Goal: Task Accomplishment & Management: Complete application form

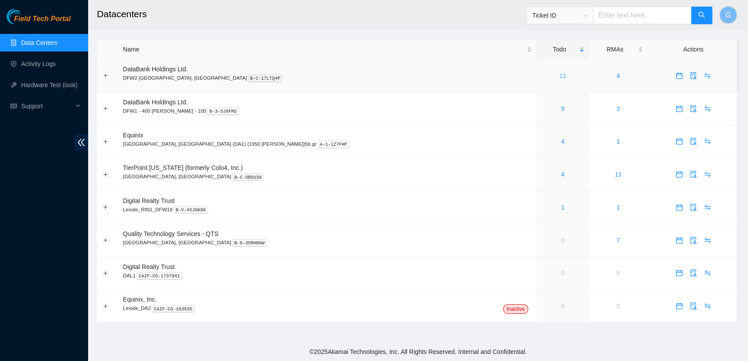
click at [560, 75] on link "11" at bounding box center [563, 75] width 7 height 7
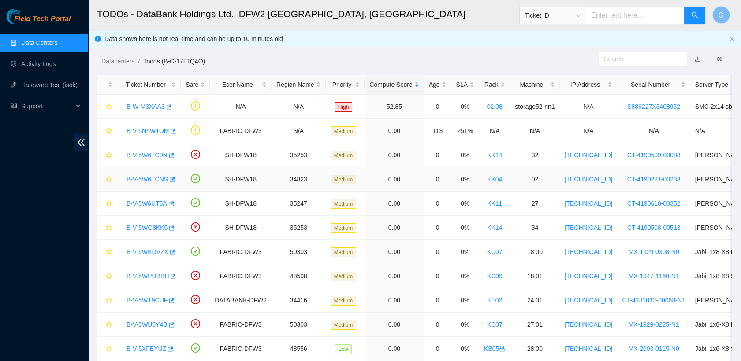
scroll to position [34, 0]
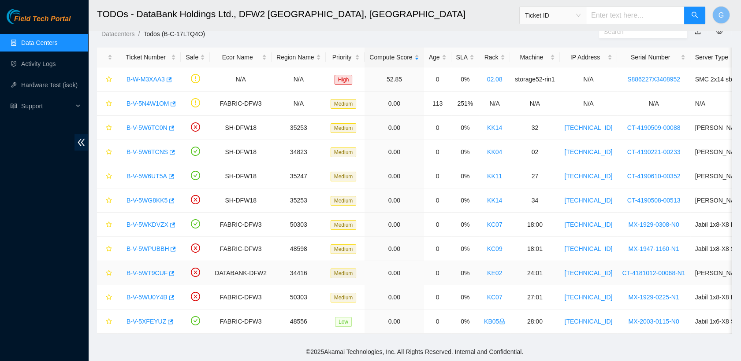
click at [155, 270] on link "B-V-5WT9CUF" at bounding box center [146, 273] width 41 height 7
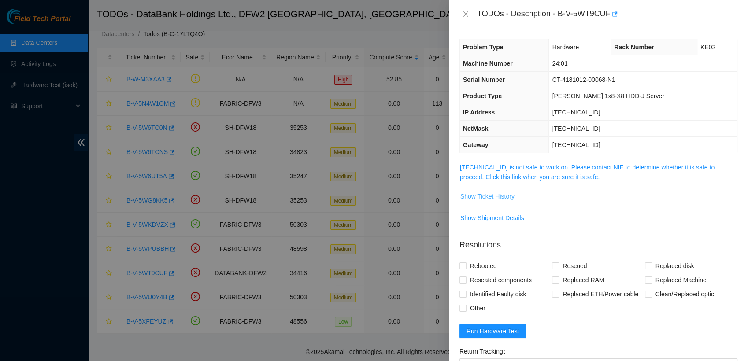
click at [486, 192] on span "Show Ticket History" at bounding box center [488, 197] width 54 height 10
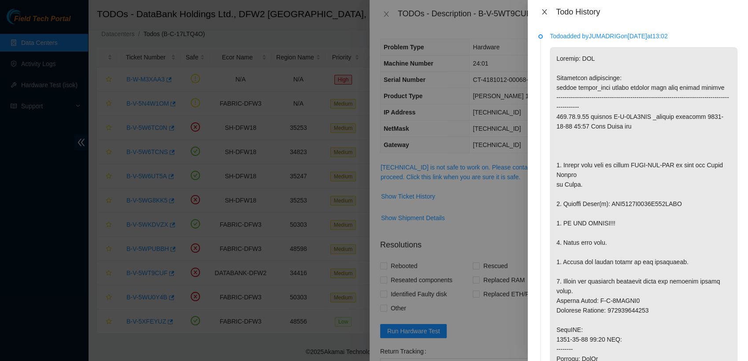
click at [546, 12] on icon "close" at bounding box center [544, 11] width 7 height 7
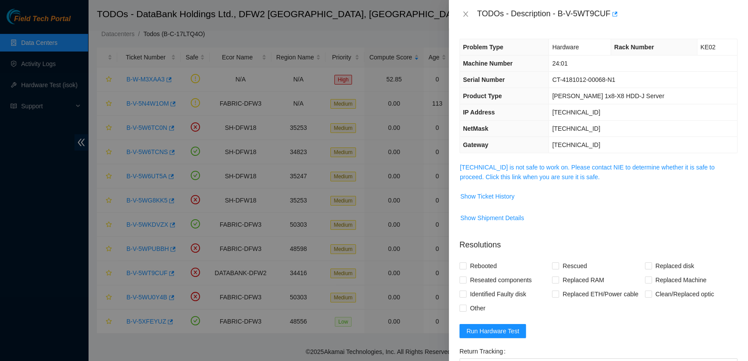
click at [458, 8] on div "TODOs - Description - B-V-5WT9CUF" at bounding box center [598, 14] width 299 height 28
click at [462, 12] on icon "close" at bounding box center [465, 14] width 7 height 7
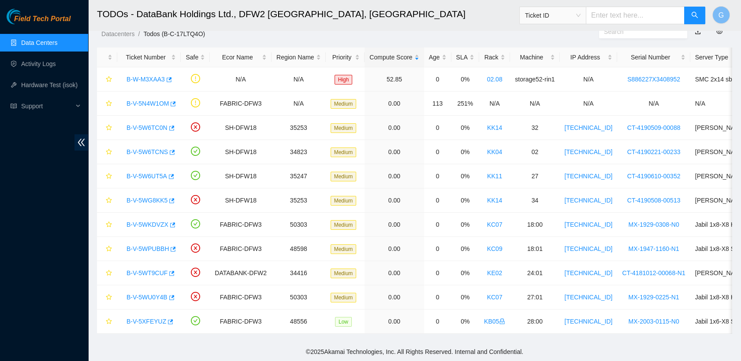
click at [39, 44] on link "Data Centers" at bounding box center [39, 42] width 36 height 7
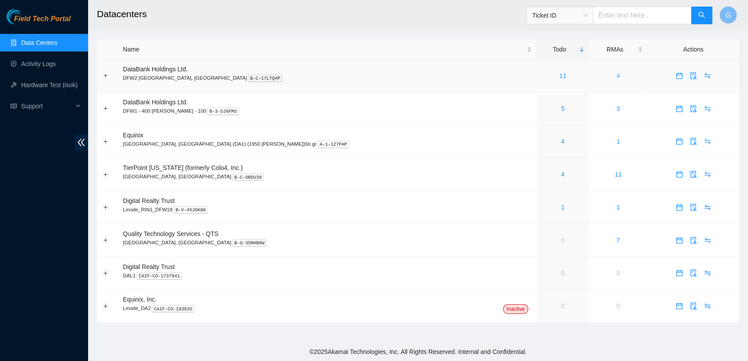
click at [617, 76] on link "4" at bounding box center [619, 75] width 4 height 7
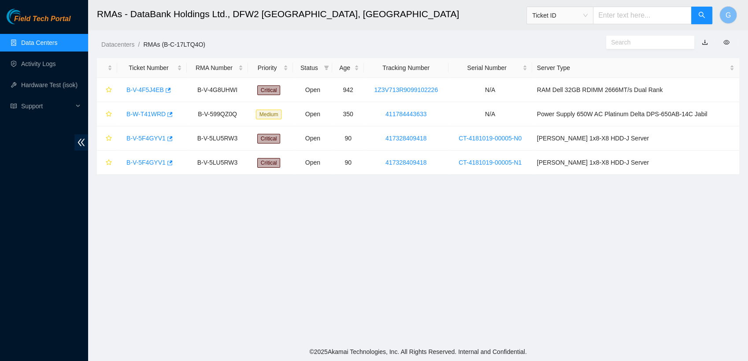
click at [33, 44] on link "Data Centers" at bounding box center [39, 42] width 36 height 7
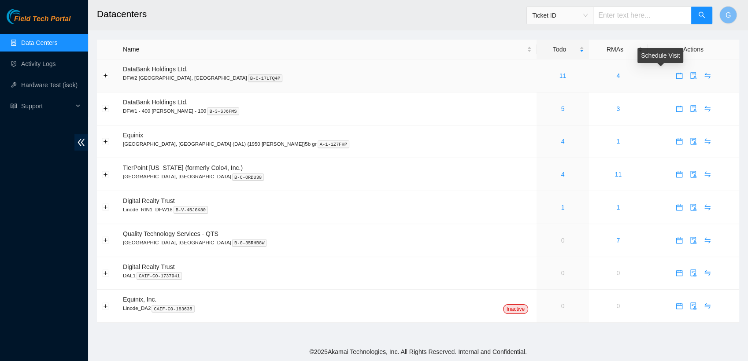
click at [676, 78] on icon "calendar" at bounding box center [679, 75] width 7 height 7
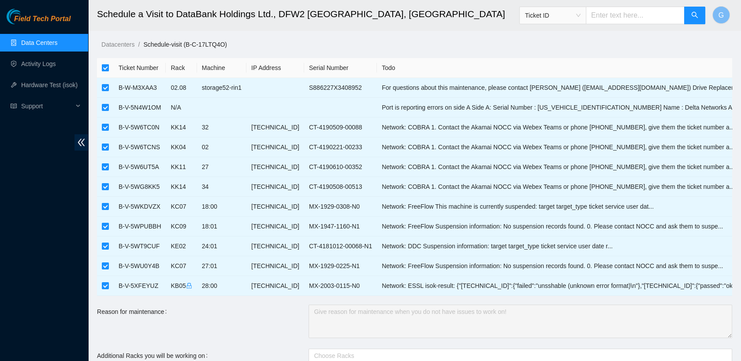
click at [104, 66] on input "checkbox" at bounding box center [105, 67] width 7 height 7
checkbox input "false"
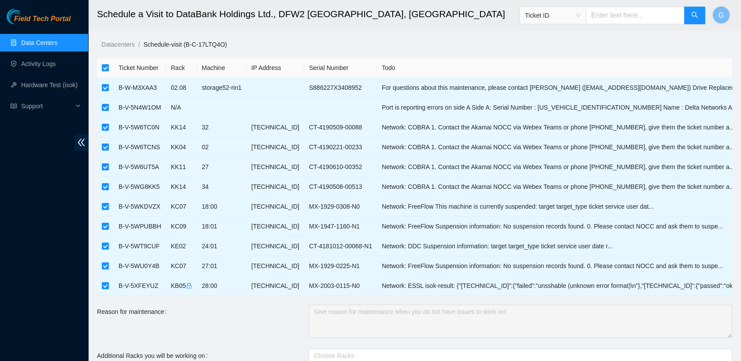
checkbox input "false"
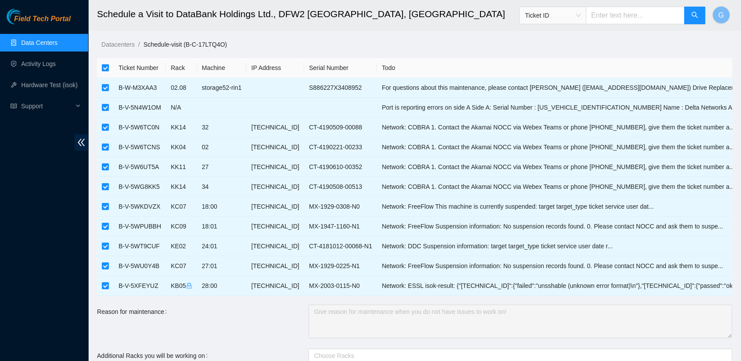
checkbox input "false"
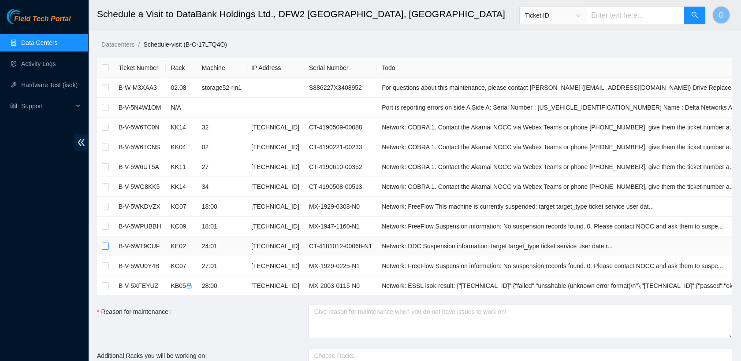
click at [103, 247] on input "checkbox" at bounding box center [105, 246] width 7 height 7
checkbox input "true"
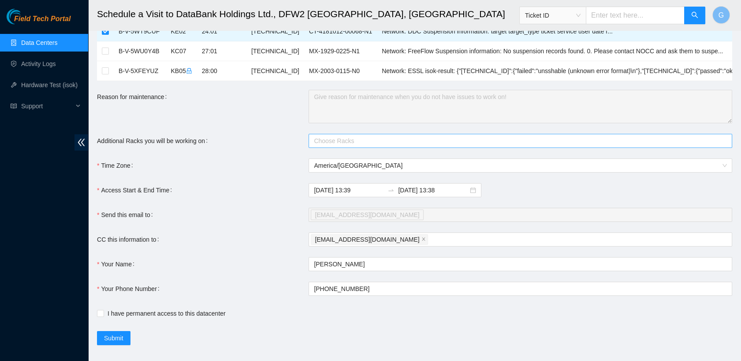
scroll to position [215, 0]
click at [102, 311] on input "I have permanent access to this datacenter" at bounding box center [100, 313] width 6 height 6
checkbox input "true"
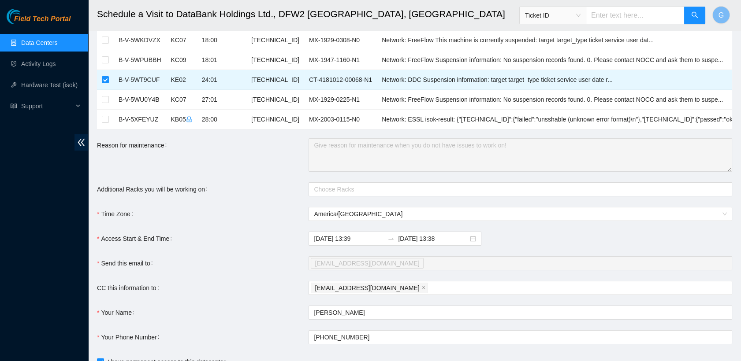
scroll to position [227, 0]
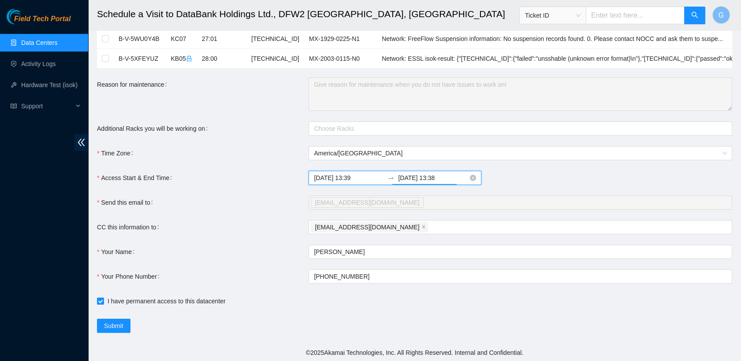
click at [446, 177] on input "2025-10-04 13:38" at bounding box center [433, 178] width 70 height 10
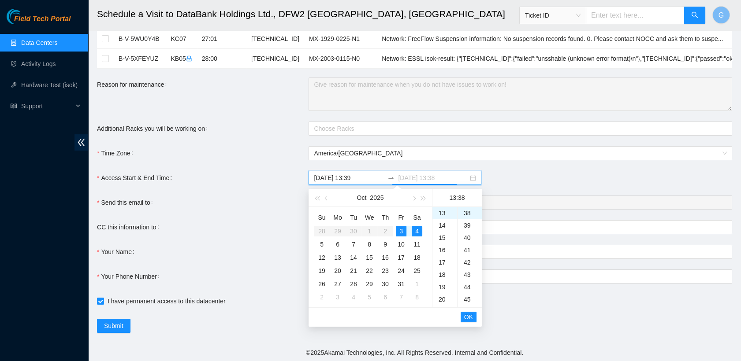
click at [400, 230] on div "3" at bounding box center [401, 231] width 11 height 11
click at [441, 252] on div "23" at bounding box center [444, 252] width 25 height 12
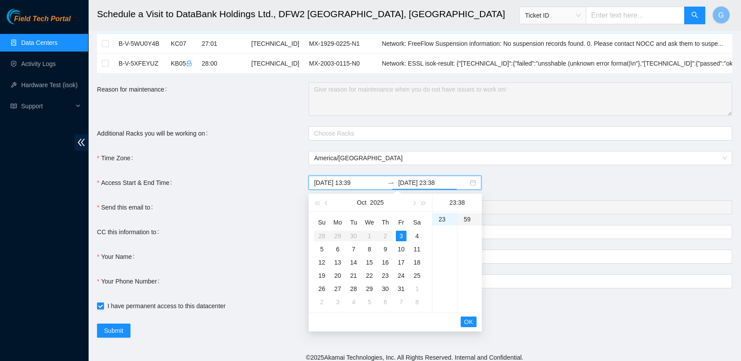
click at [468, 221] on div "59" at bounding box center [469, 219] width 24 height 12
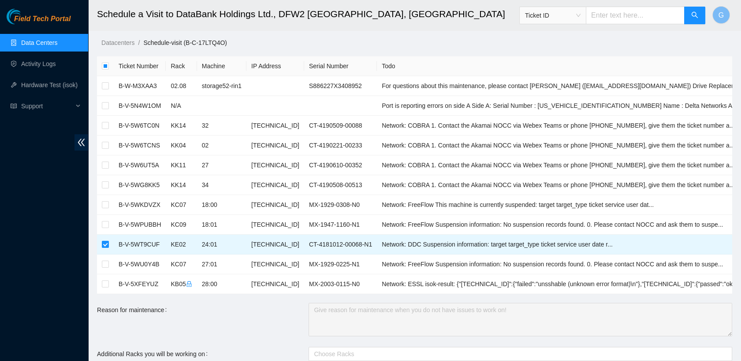
scroll to position [0, 0]
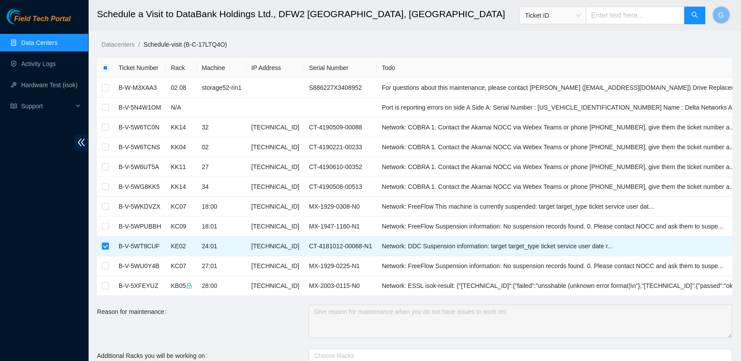
type input "2025-10-04 13:38"
click at [30, 45] on link "Data Centers" at bounding box center [39, 42] width 36 height 7
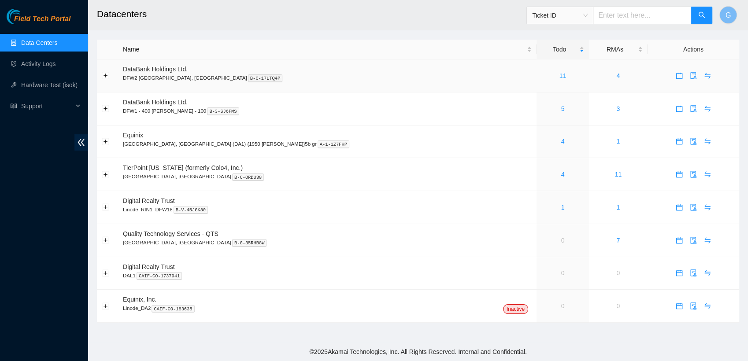
click at [560, 77] on link "11" at bounding box center [563, 75] width 7 height 7
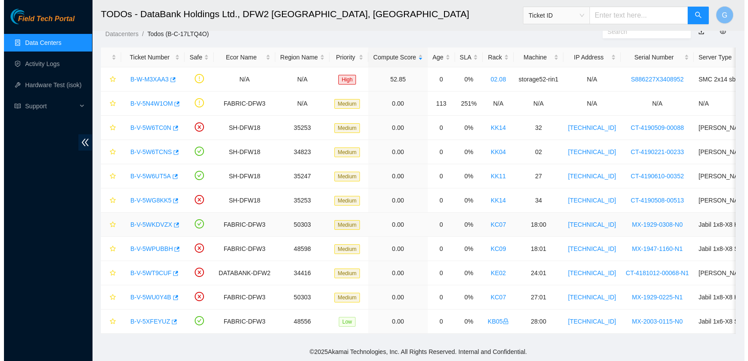
scroll to position [34, 0]
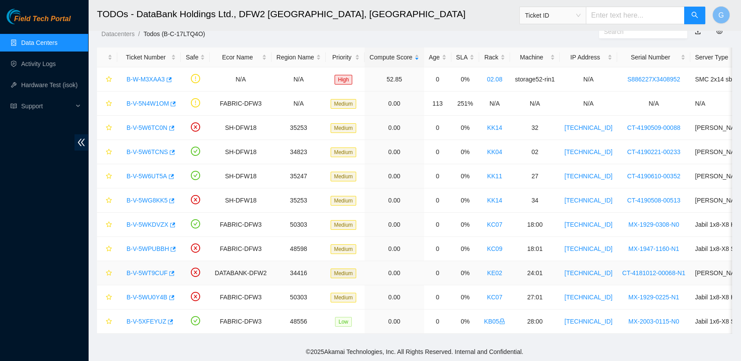
click at [150, 270] on link "B-V-5WT9CUF" at bounding box center [146, 273] width 41 height 7
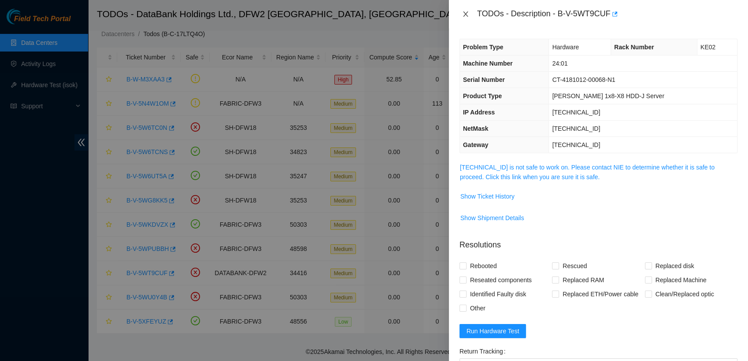
click at [465, 14] on icon "close" at bounding box center [465, 13] width 5 height 5
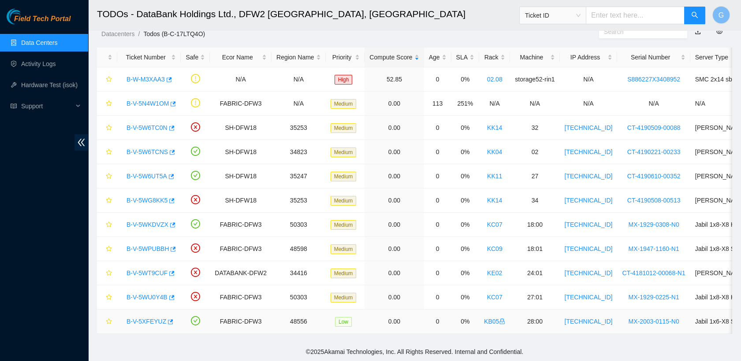
click at [372, 315] on td "0.00" at bounding box center [393, 322] width 59 height 24
click at [152, 270] on link "B-V-5WT9CUF" at bounding box center [146, 273] width 41 height 7
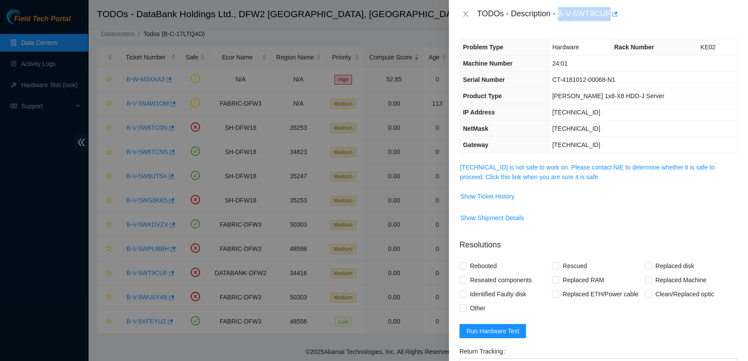
drag, startPoint x: 560, startPoint y: 14, endPoint x: 611, endPoint y: 22, distance: 52.2
click at [611, 22] on div "TODOs - Description - B-V-5WT9CUF" at bounding box center [598, 14] width 299 height 28
copy div "B-V-5WT9CUF"
click at [503, 9] on div "TODOs - Description - B-V-5WT9CUF" at bounding box center [607, 14] width 260 height 14
drag, startPoint x: 557, startPoint y: 16, endPoint x: 606, endPoint y: 23, distance: 50.4
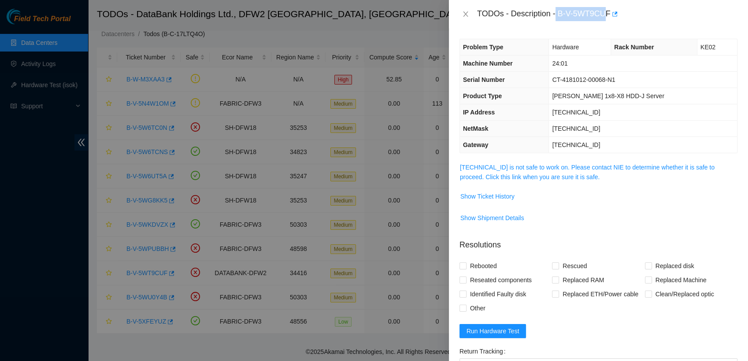
click at [606, 23] on div "TODOs - Description - B-V-5WT9CUF" at bounding box center [598, 14] width 299 height 28
drag, startPoint x: 657, startPoint y: 16, endPoint x: 610, endPoint y: 15, distance: 47.2
click at [610, 15] on div "TODOs - Description - B-V-5WT9CUF" at bounding box center [607, 14] width 260 height 14
click at [634, 16] on div "TODOs - Description - B-V-5WT9CUF" at bounding box center [607, 14] width 260 height 14
drag, startPoint x: 609, startPoint y: 9, endPoint x: 558, endPoint y: 13, distance: 51.3
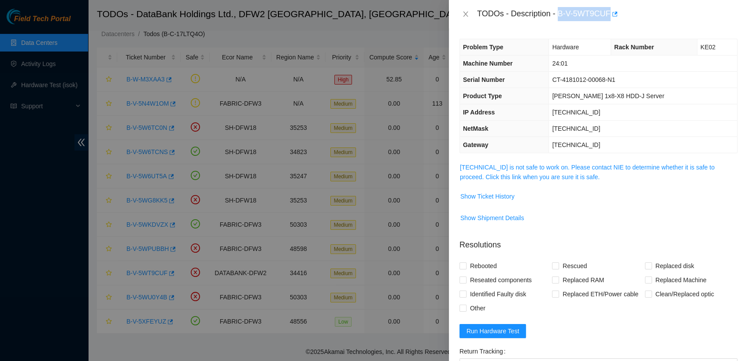
click at [558, 13] on div "TODOs - Description - B-V-5WT9CUF" at bounding box center [607, 14] width 260 height 14
copy div "B-V-5WT9CUF"
click at [403, 11] on div at bounding box center [374, 180] width 748 height 361
click at [553, 4] on div "TODOs - Description - B-V-5WT9CUF" at bounding box center [598, 14] width 299 height 28
click at [489, 196] on span "Show Ticket History" at bounding box center [488, 197] width 54 height 10
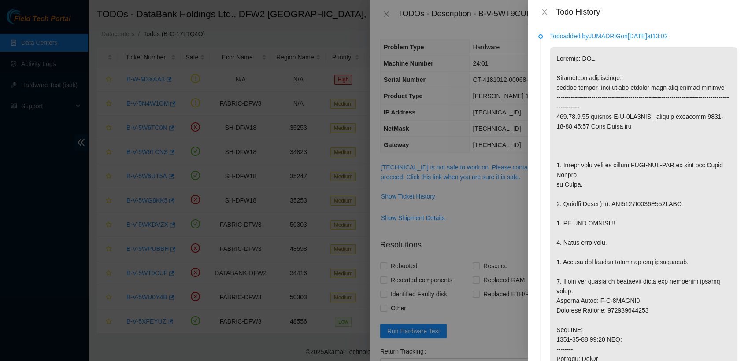
click at [509, 2] on div at bounding box center [374, 180] width 748 height 361
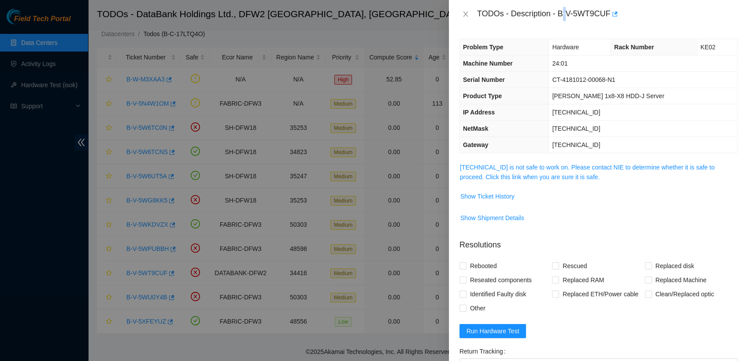
drag, startPoint x: 565, startPoint y: 6, endPoint x: 565, endPoint y: 19, distance: 12.8
click at [565, 19] on div "TODOs - Description - B-V-5WT9CUF" at bounding box center [598, 14] width 299 height 28
click at [465, 11] on icon "close" at bounding box center [465, 14] width 7 height 7
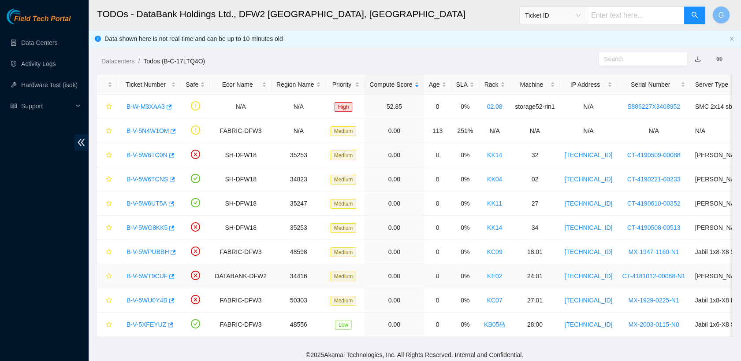
click at [142, 277] on link "B-V-5WT9CUF" at bounding box center [146, 276] width 41 height 7
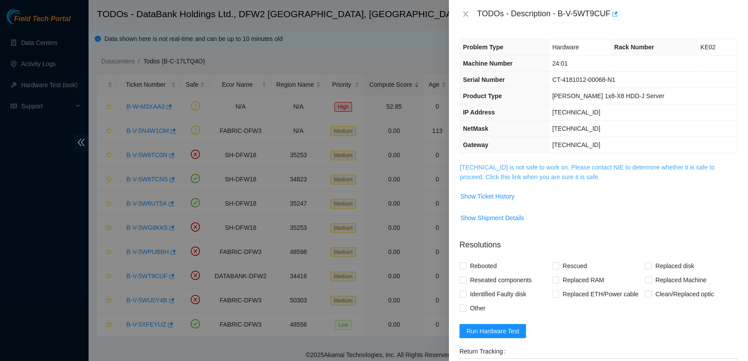
click at [537, 179] on link "184.31.0.51 is not safe to work on. Please contact NIE to determine whether it …" at bounding box center [587, 172] width 255 height 17
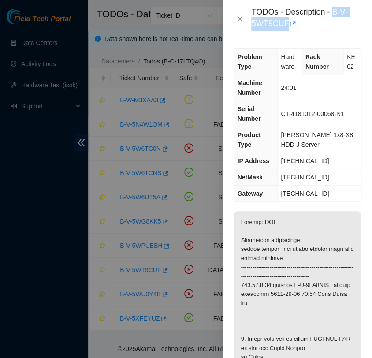
drag, startPoint x: 285, startPoint y: 24, endPoint x: 335, endPoint y: 11, distance: 51.5
click at [335, 11] on div "TODOs - Description - B-V-5WT9CUF" at bounding box center [306, 19] width 110 height 24
copy div "B-V-5WT9CUF"
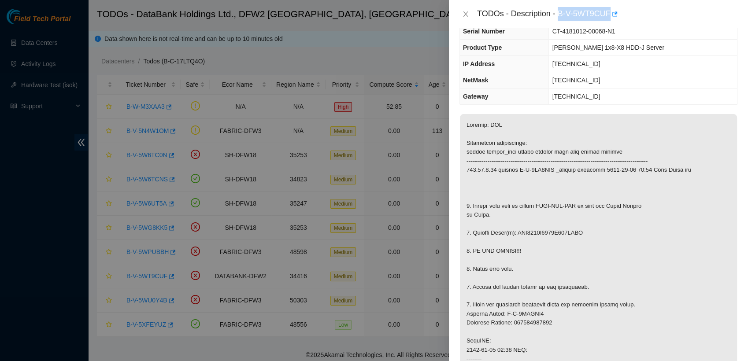
scroll to position [53, 0]
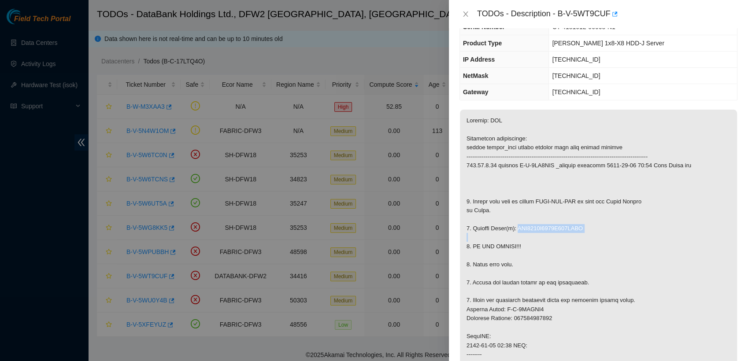
drag, startPoint x: 591, startPoint y: 230, endPoint x: 517, endPoint y: 229, distance: 74.5
click at [517, 229] on p at bounding box center [598, 337] width 277 height 454
copy p "WFK0549H0000J746RSUK"
drag, startPoint x: 546, startPoint y: 310, endPoint x: 504, endPoint y: 309, distance: 42.8
click at [504, 309] on p at bounding box center [598, 337] width 277 height 454
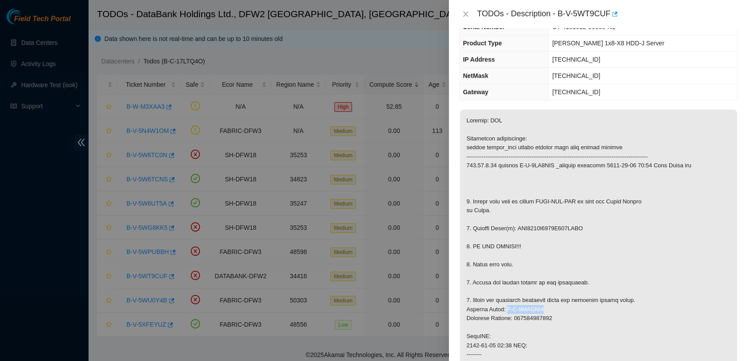
copy p "B-V-5WWPIJ6"
drag, startPoint x: 565, startPoint y: 319, endPoint x: 515, endPoint y: 317, distance: 50.7
click at [515, 317] on p at bounding box center [598, 337] width 277 height 454
copy p "463470061461"
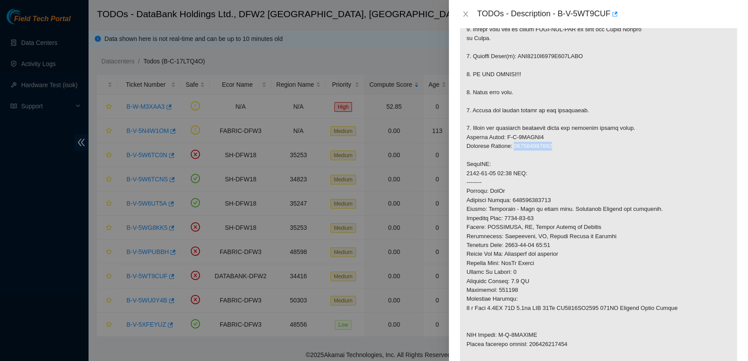
scroll to position [226, 0]
drag, startPoint x: 545, startPoint y: 332, endPoint x: 501, endPoint y: 333, distance: 44.5
click at [501, 333] on p at bounding box center [598, 164] width 277 height 454
copy p "B-V-5WWPIJF"
drag, startPoint x: 570, startPoint y: 341, endPoint x: 530, endPoint y: 339, distance: 40.6
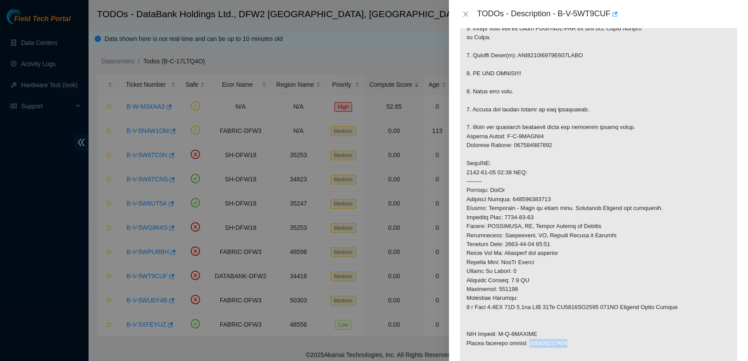
click at [530, 339] on p at bounding box center [598, 164] width 277 height 454
copy p "463470061472"
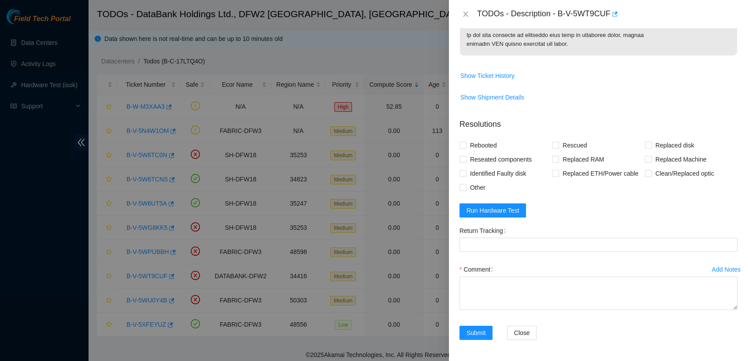
scroll to position [596, 0]
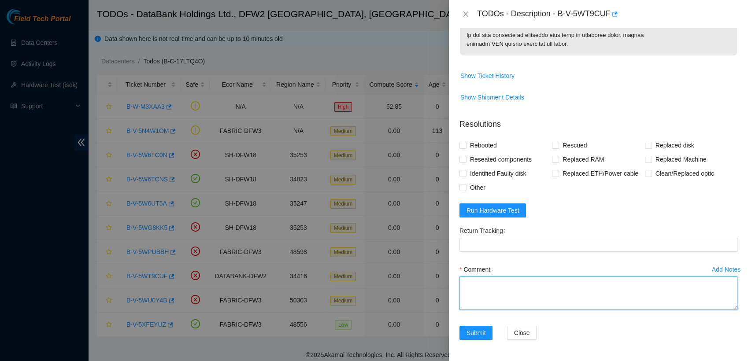
click at [536, 294] on textarea "Comment" at bounding box center [599, 293] width 278 height 33
paste textarea "Ticket: B-V-5WT9CUF New SN: WFK0DHFD Old SN: WFK0549H0000J746RSUK Service Order…"
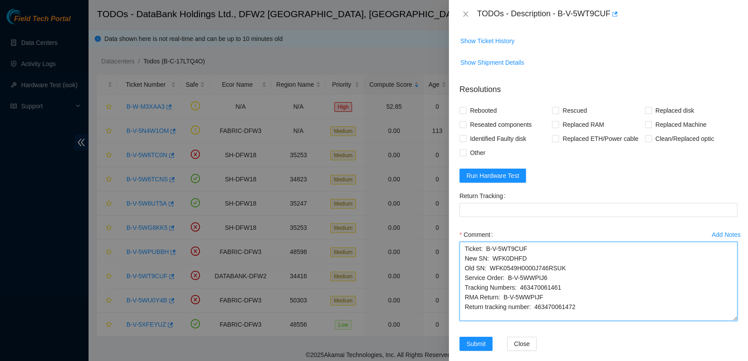
scroll to position [0, 0]
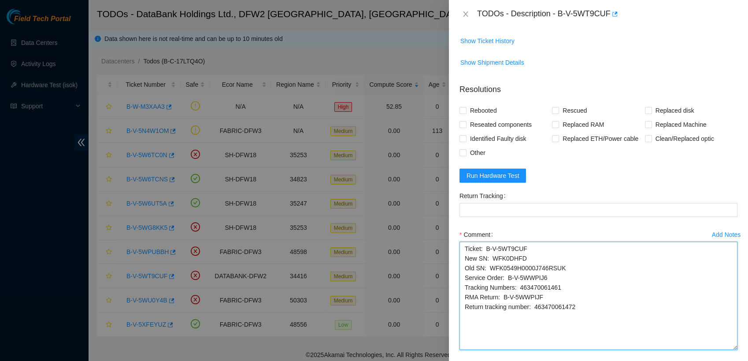
drag, startPoint x: 727, startPoint y: 307, endPoint x: 721, endPoint y: 383, distance: 75.6
click at [721, 361] on html "Field Tech Portal Data Centers Activity Logs Hardware Test (isok) Support TODOs…" at bounding box center [374, 180] width 748 height 361
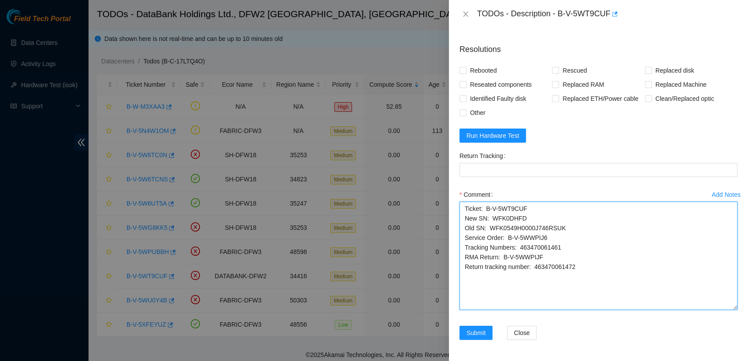
scroll to position [672, 0]
drag, startPoint x: 587, startPoint y: 263, endPoint x: 535, endPoint y: 268, distance: 51.8
click at [535, 268] on textarea "Ticket: B-V-5WT9CUF New SN: WFK0DHFD Old SN: WFK0549H0000J746RSUK Service Order…" at bounding box center [599, 256] width 278 height 108
type textarea "Ticket: B-V-5WT9CUF New SN: WFK0DHFD Old SN: WFK0549H0000J746RSUK Service Order…"
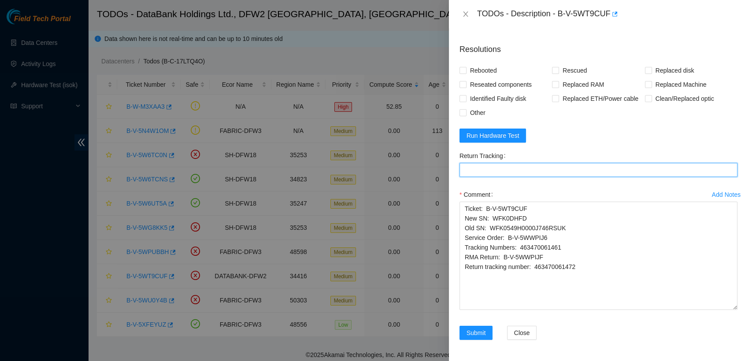
click at [528, 173] on Tracking "Return Tracking" at bounding box center [599, 170] width 278 height 14
paste Tracking "463470061472"
type Tracking "463470061472"
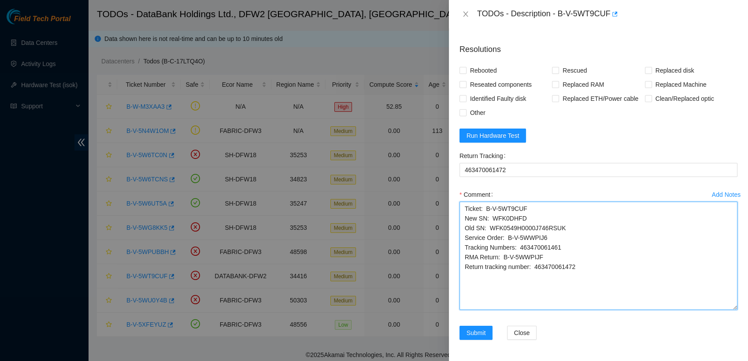
click at [462, 209] on textarea "Ticket: B-V-5WT9CUF New SN: WFK0DHFD Old SN: WFK0549H0000J746RSUK Service Order…" at bounding box center [599, 256] width 278 height 108
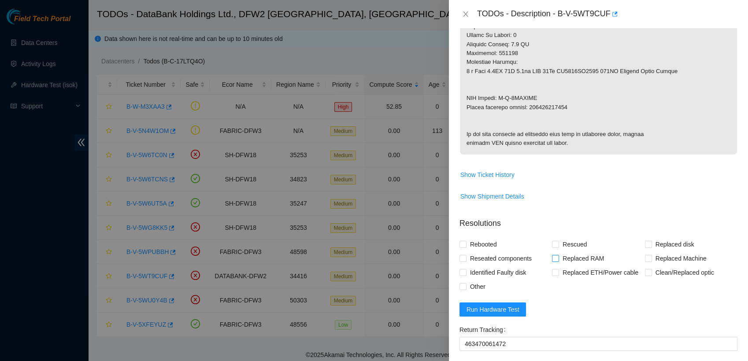
scroll to position [448, 0]
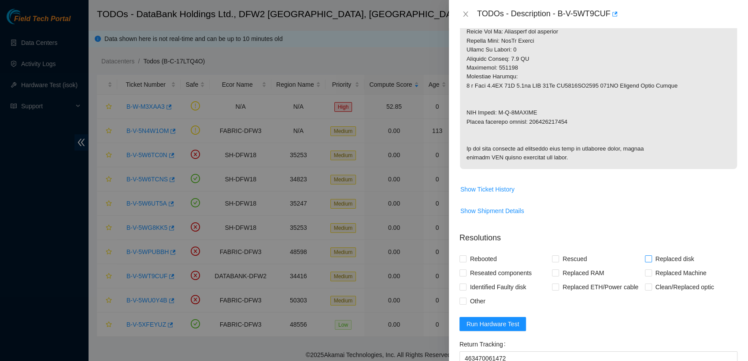
type textarea "Replace Ticket: B-V-5WT9CUF New SN: WFK0DHFD Old SN: WFK0549H0000J746RSUK Servi…"
click at [646, 263] on span at bounding box center [648, 259] width 7 height 7
click at [646, 262] on input "Replaced disk" at bounding box center [648, 259] width 6 height 6
checkbox input "true"
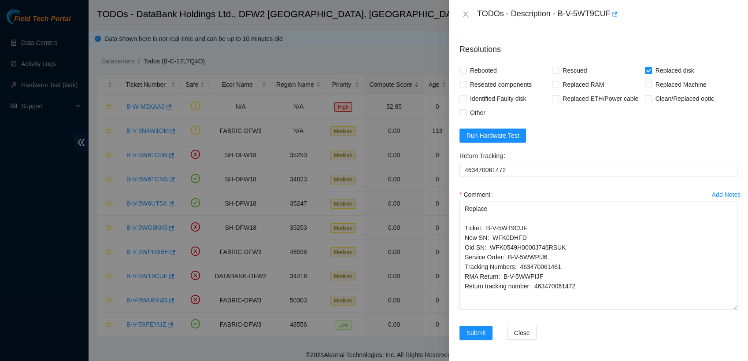
scroll to position [672, 0]
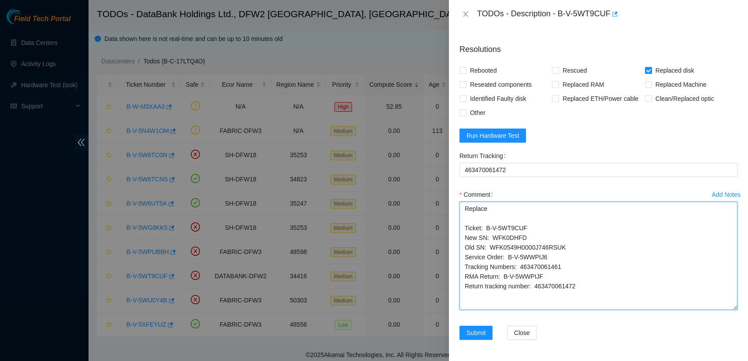
click at [464, 208] on textarea "Replace Ticket: B-V-5WT9CUF New SN: WFK0DHFD Old SN: WFK0549H0000J746RSUK Servi…" at bounding box center [599, 256] width 278 height 108
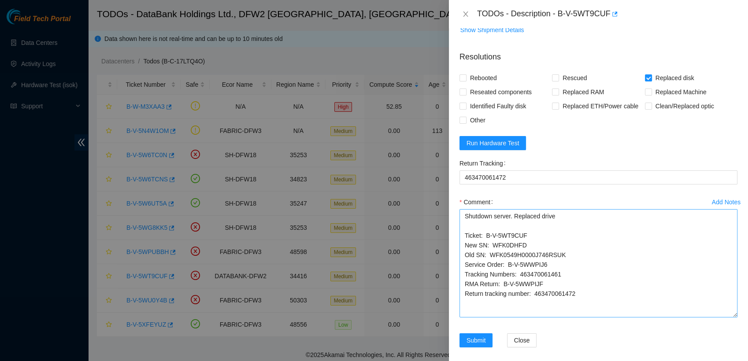
scroll to position [628, 0]
click at [568, 253] on textarea "Shutdown server. Replaced drive Ticket: B-V-5WT9CUF New SN: WFK0DHFD Old SN: WF…" at bounding box center [599, 264] width 278 height 108
click at [461, 253] on textarea "Shutdown server. Replaced drive. Ticket: B-V-5WT9CUF New SN: WFK0DHFD Old SN: W…" at bounding box center [599, 264] width 278 height 108
click at [672, 249] on textarea "Contacted nocc to verify safe to work. Shutdown server. Replaced drive. Ticket:…" at bounding box center [599, 264] width 278 height 108
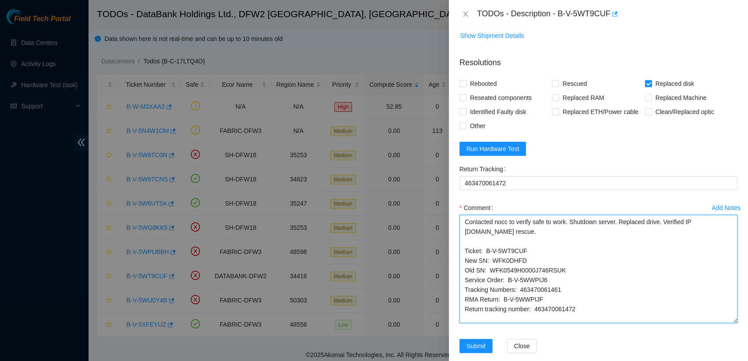
scroll to position [623, 0]
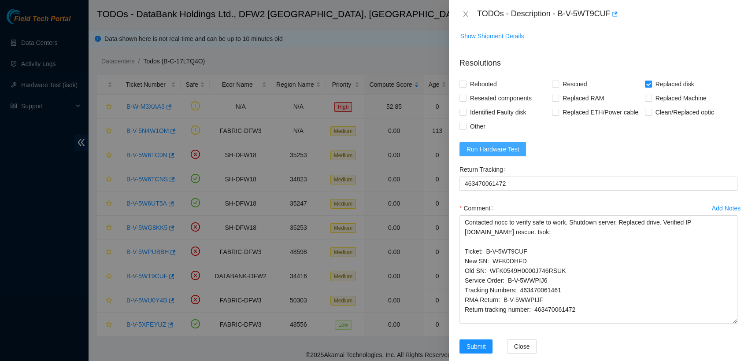
click at [494, 154] on span "Run Hardware Test" at bounding box center [493, 150] width 53 height 10
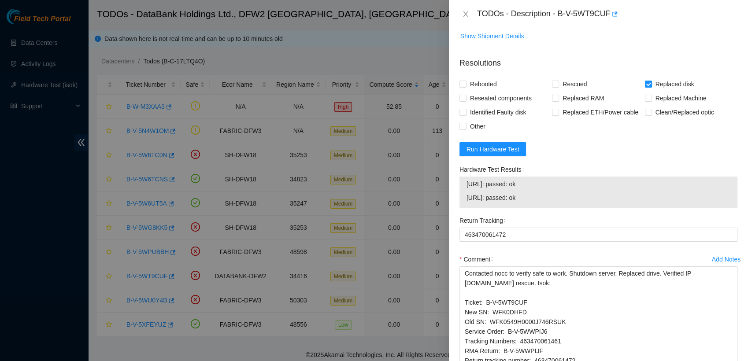
drag, startPoint x: 543, startPoint y: 237, endPoint x: 467, endPoint y: 218, distance: 78.0
click at [467, 206] on tbody "184.31.0.50: passed: ok 184.31.0.51: passed: ok" at bounding box center [598, 192] width 265 height 27
copy tbody "184.31.0.50: passed: ok 184.31.0.51: passed: ok"
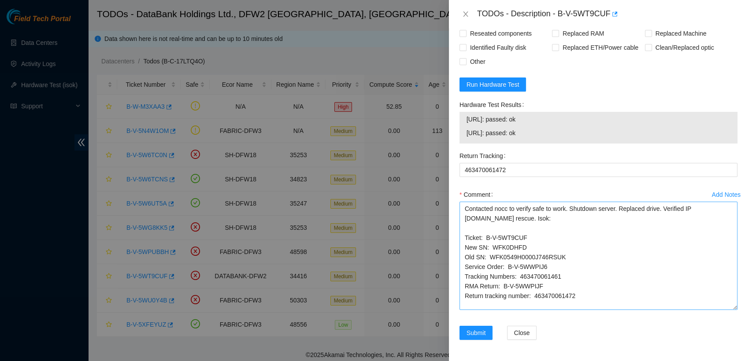
scroll to position [721, 0]
click at [529, 219] on textarea "Contacted nocc to verify safe to work. Shutdown server. Replaced drive. Verifie…" at bounding box center [599, 256] width 278 height 108
paste textarea "184.31.0.50: passed: ok 184.31.0.51: passed: ok"
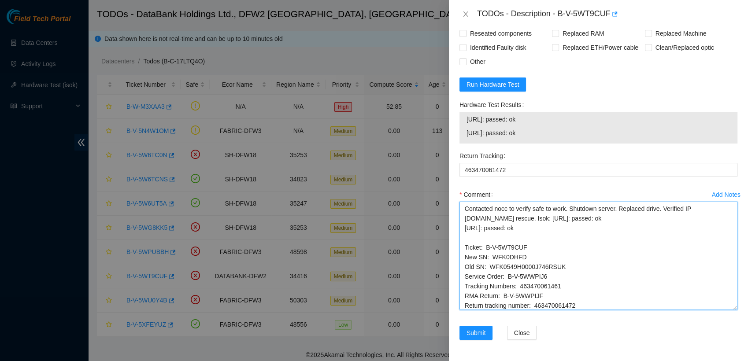
click at [514, 226] on textarea "Contacted nocc to verify safe to work. Shutdown server. Replaced drive. Verifie…" at bounding box center [599, 256] width 278 height 108
click at [517, 216] on textarea "Contacted nocc to verify safe to work. Shutdown server. Replaced drive. Verifie…" at bounding box center [599, 256] width 278 height 108
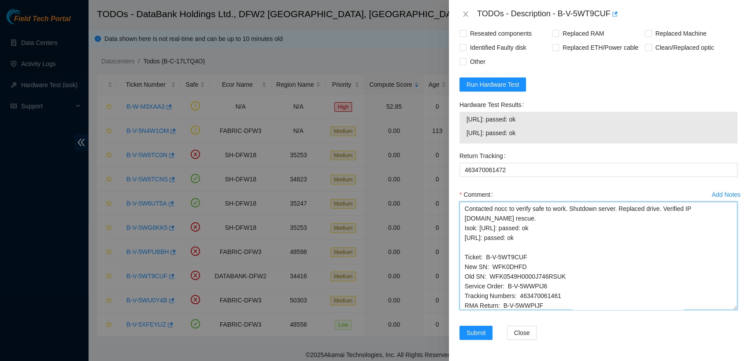
click at [609, 221] on textarea "Contacted nocc to verify safe to work. Shutdown server. Replaced drive. Verifie…" at bounding box center [599, 256] width 278 height 108
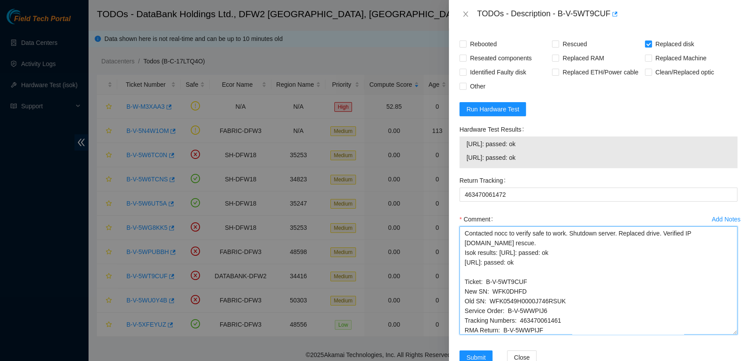
scroll to position [649, 0]
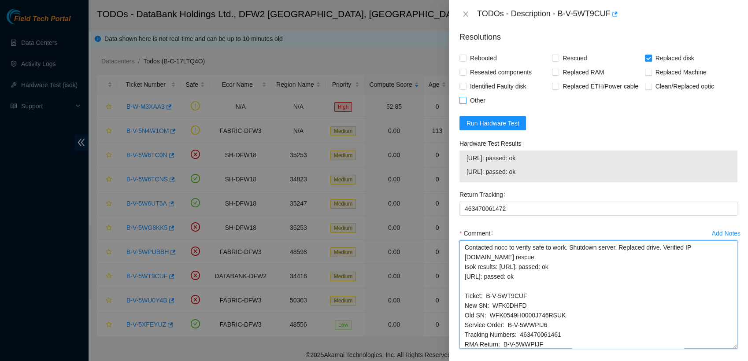
type textarea "Contacted nocc to verify safe to work. Shutdown server. Replaced drive. Verifie…"
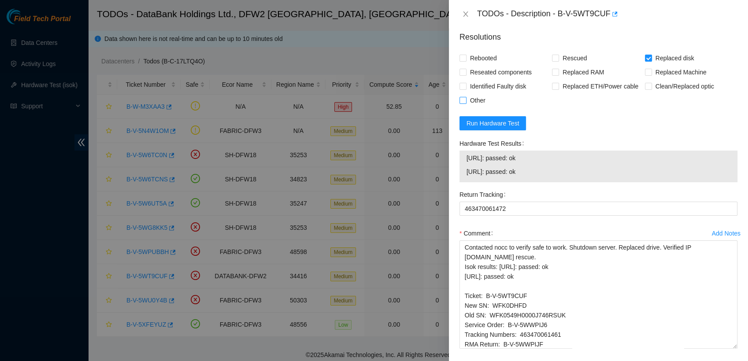
click at [460, 103] on input "Other" at bounding box center [463, 100] width 6 height 6
checkbox input "true"
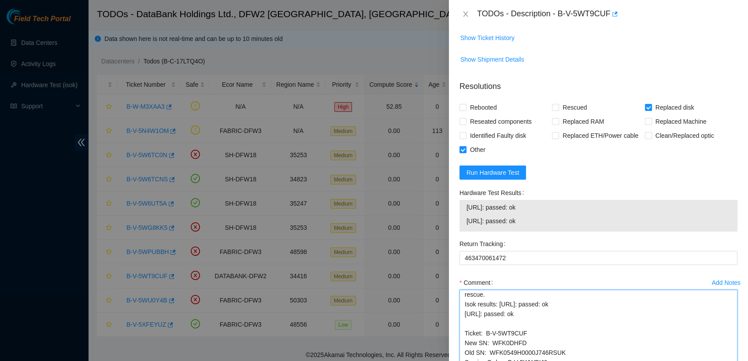
scroll to position [599, 0]
type textarea "Contacted nocc to verify safe to work. Shutdown server. Replaced drive. Verifie…"
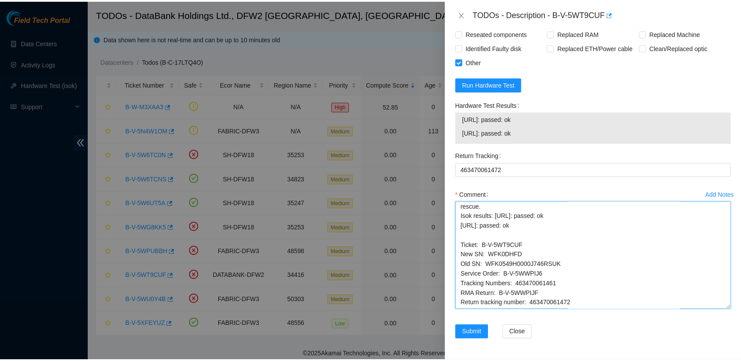
scroll to position [723, 0]
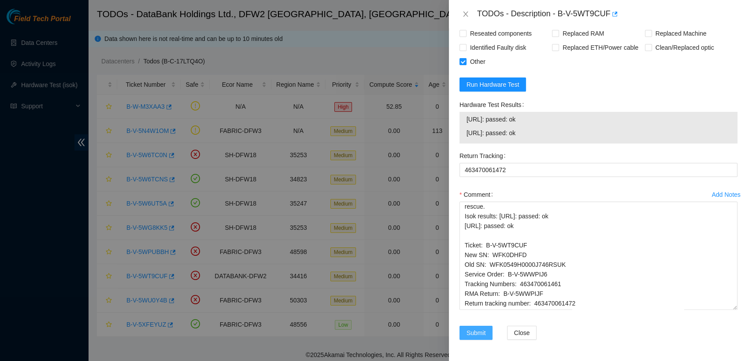
click at [481, 335] on span "Submit" at bounding box center [476, 333] width 19 height 10
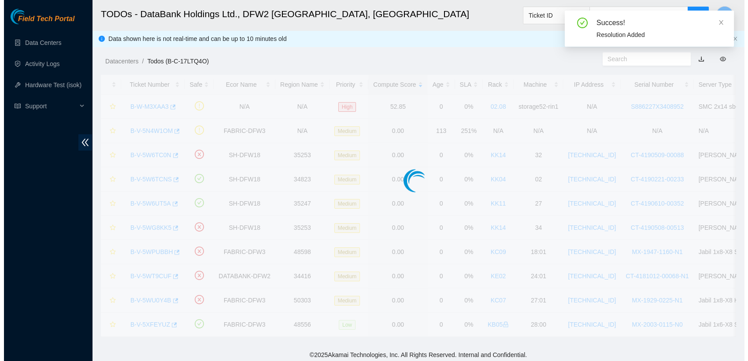
scroll to position [231, 0]
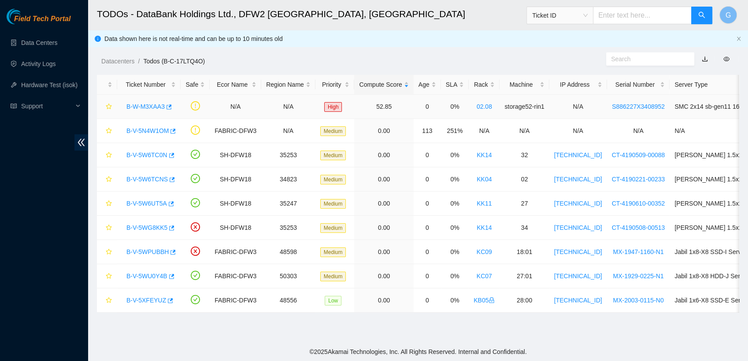
click at [145, 111] on div "B-W-M3XAA3" at bounding box center [149, 107] width 54 height 14
click at [141, 110] on link "B-W-M3XAA3" at bounding box center [145, 106] width 38 height 7
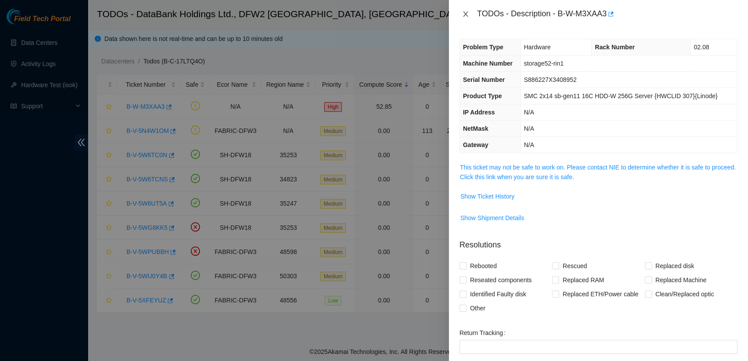
click at [466, 15] on icon "close" at bounding box center [465, 13] width 5 height 5
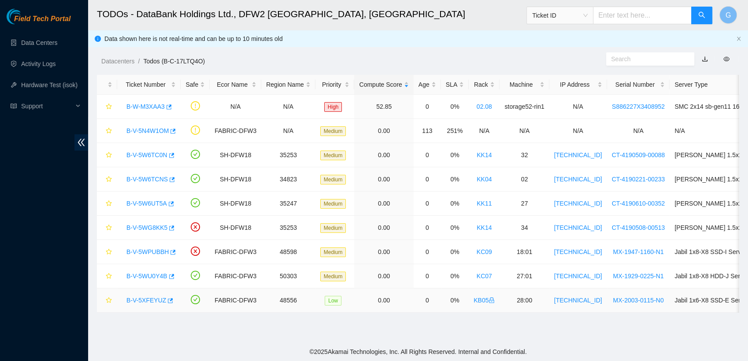
click at [137, 300] on link "B-V-5XFEYUZ" at bounding box center [146, 300] width 40 height 7
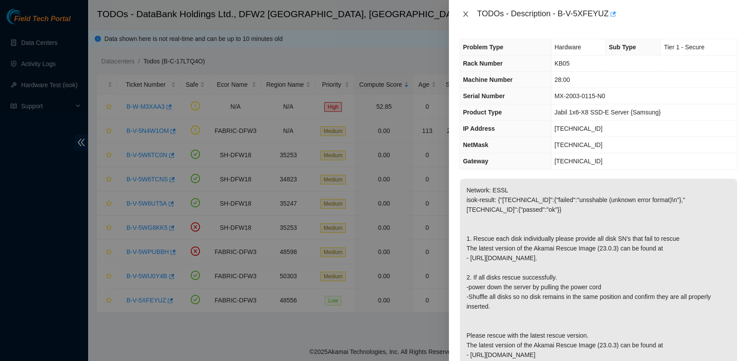
click at [466, 12] on icon "close" at bounding box center [465, 14] width 7 height 7
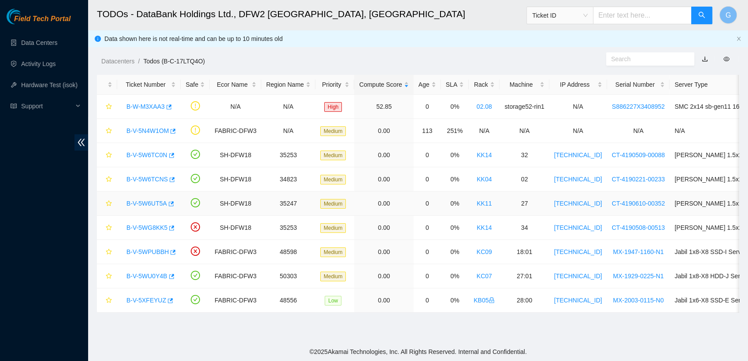
click at [145, 201] on link "B-V-5W6UT5A" at bounding box center [146, 203] width 41 height 7
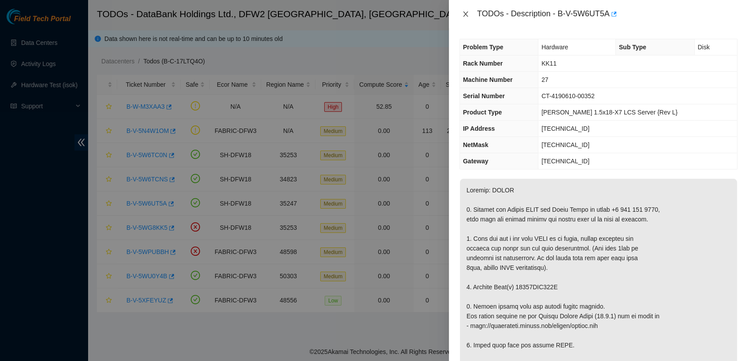
click at [467, 18] on button "Close" at bounding box center [466, 14] width 12 height 8
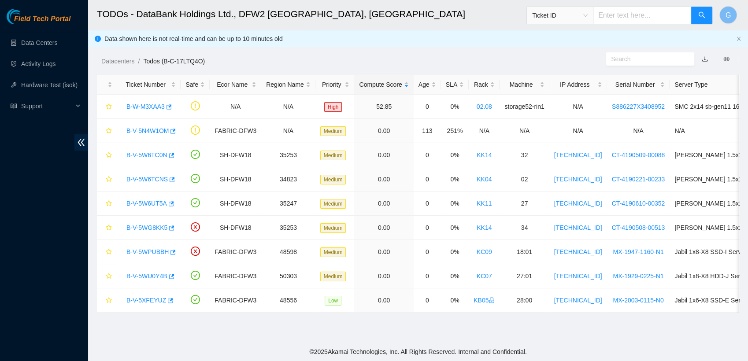
click at [467, 18] on h2 "TODOs - DataBank Holdings Ltd., DFW2 Richardson, TX" at bounding box center [353, 14] width 512 height 28
click at [153, 203] on link "B-V-5W6UT5A" at bounding box center [146, 203] width 41 height 7
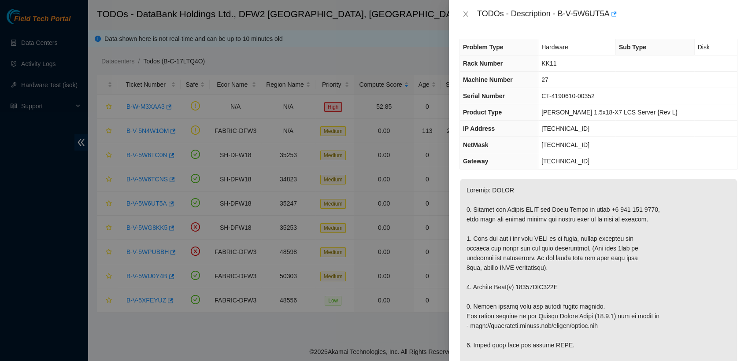
click at [468, 9] on div "TODOs - Description - B-V-5W6UT5A" at bounding box center [599, 14] width 278 height 14
click at [464, 17] on icon "close" at bounding box center [465, 14] width 7 height 7
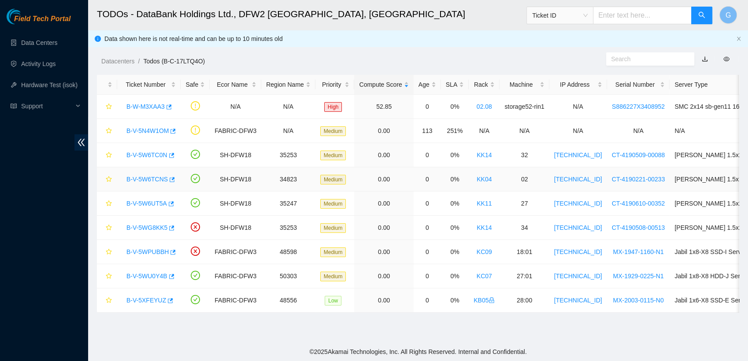
click at [156, 176] on link "B-V-5W6TCNS" at bounding box center [146, 179] width 41 height 7
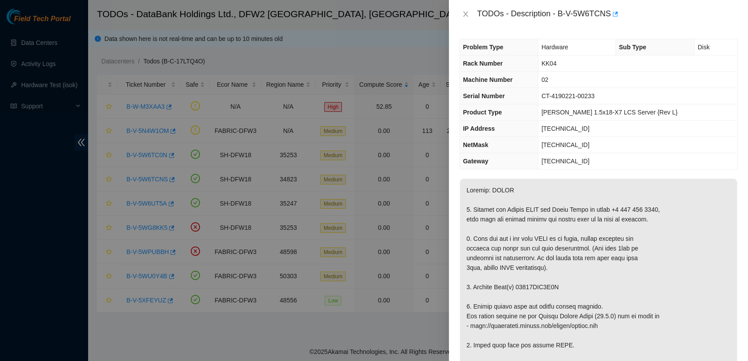
click at [153, 185] on div at bounding box center [374, 180] width 748 height 361
drag, startPoint x: 193, startPoint y: 196, endPoint x: 465, endPoint y: 18, distance: 325.8
click at [465, 18] on div "TODOs - Description - B-V-5W6TCNS Problem Type Hardware Sub Type Disk Rack Numb…" at bounding box center [374, 180] width 748 height 361
click at [465, 18] on div "TODOs - Description - B-V-5W6TCNS" at bounding box center [599, 14] width 278 height 14
click at [464, 15] on icon "close" at bounding box center [465, 14] width 7 height 7
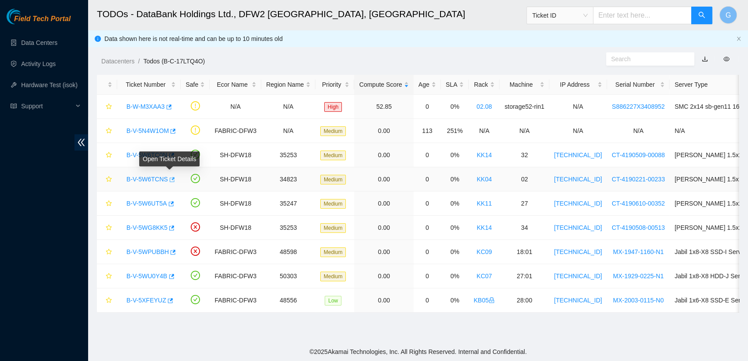
click at [168, 180] on icon "button" at bounding box center [171, 180] width 6 height 6
click at [142, 179] on link "B-V-5W6TCNS" at bounding box center [146, 179] width 41 height 7
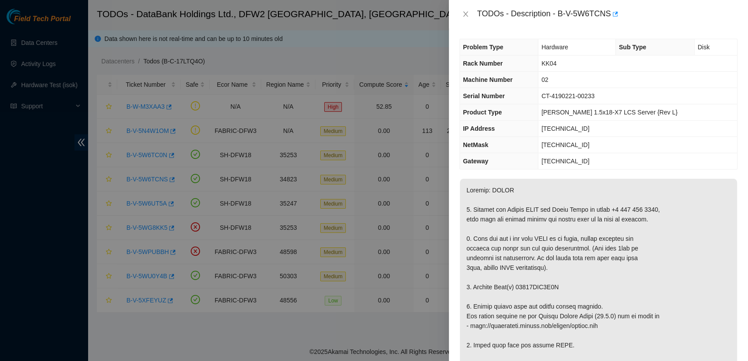
click at [532, 111] on th "Product Type" at bounding box center [499, 112] width 78 height 16
click at [695, 126] on td "[TECHNICAL_ID]" at bounding box center [638, 129] width 199 height 16
drag, startPoint x: 558, startPoint y: 12, endPoint x: 610, endPoint y: 14, distance: 52.0
click at [610, 14] on div "TODOs - Description - B-V-5W6TCNS" at bounding box center [607, 14] width 260 height 14
copy div "B-V-5W6TCNS"
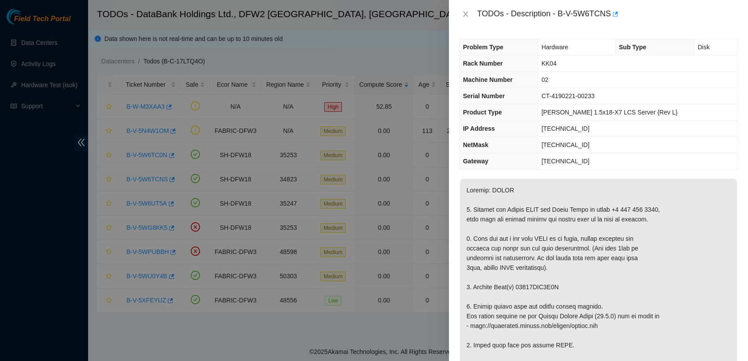
click at [733, 153] on div "Problem Type Hardware Sub Type Disk Rack Number KK04 Machine Number 02 Serial N…" at bounding box center [598, 194] width 299 height 333
drag, startPoint x: 556, startPoint y: 15, endPoint x: 603, endPoint y: 13, distance: 47.2
click at [603, 13] on div "TODOs - Description - B-V-5W6TCNS" at bounding box center [607, 14] width 260 height 14
drag, startPoint x: 603, startPoint y: 13, endPoint x: 647, endPoint y: 9, distance: 43.9
click at [647, 9] on div "TODOs - Description - B-V-5W6TCNS" at bounding box center [607, 14] width 260 height 14
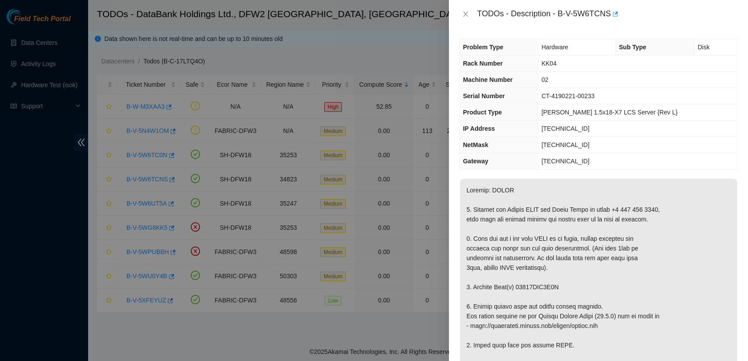
click at [607, 11] on div "TODOs - Description - B-V-5W6TCNS" at bounding box center [607, 14] width 260 height 14
drag, startPoint x: 609, startPoint y: 11, endPoint x: 557, endPoint y: 21, distance: 52.5
click at [557, 21] on div "TODOs - Description - B-V-5W6TCNS" at bounding box center [598, 14] width 299 height 28
copy div "B-V-5W6TCNS"
drag, startPoint x: 560, startPoint y: 259, endPoint x: 554, endPoint y: 38, distance: 220.9
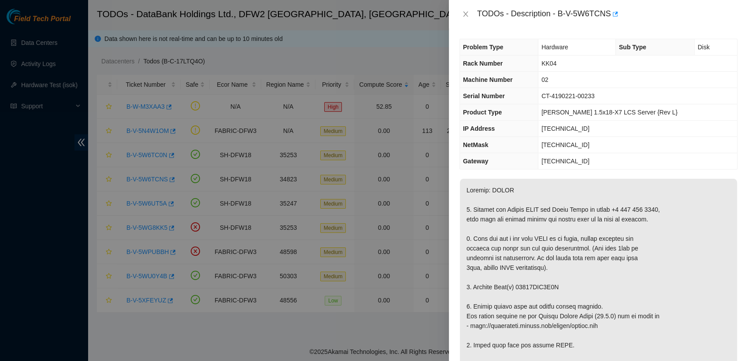
click at [554, 38] on div "Problem Type Hardware Sub Type Disk Rack Number KK04 Machine Number 02 Serial N…" at bounding box center [598, 194] width 299 height 333
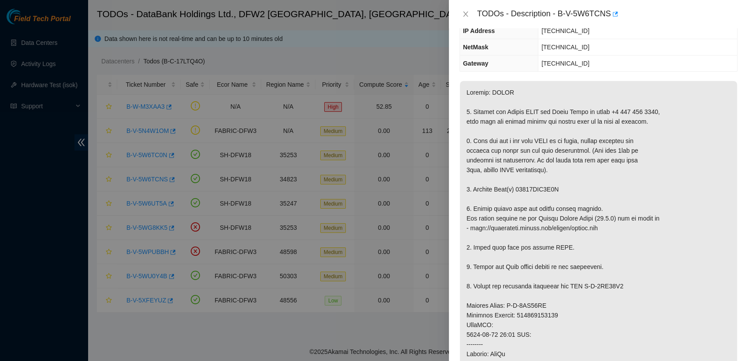
scroll to position [98, 0]
drag, startPoint x: 576, startPoint y: 185, endPoint x: 515, endPoint y: 187, distance: 61.3
click at [515, 187] on p at bounding box center [598, 315] width 277 height 469
copy p "18521FDB4E1C"
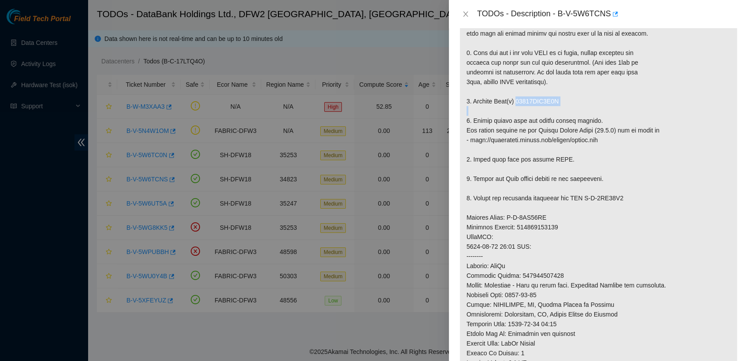
scroll to position [187, 0]
click at [555, 223] on p at bounding box center [598, 226] width 277 height 469
drag, startPoint x: 561, startPoint y: 211, endPoint x: 507, endPoint y: 215, distance: 54.4
click at [507, 215] on p at bounding box center [598, 226] width 277 height 469
copy p "B-V-5WX89XT"
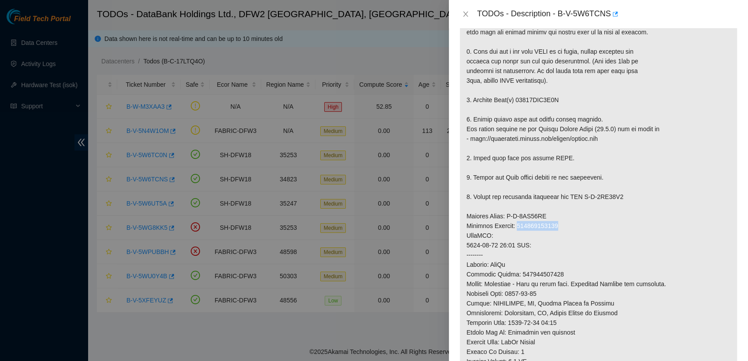
drag, startPoint x: 565, startPoint y: 222, endPoint x: 519, endPoint y: 222, distance: 46.3
click at [519, 222] on p at bounding box center [598, 226] width 277 height 469
copy p "463470061380"
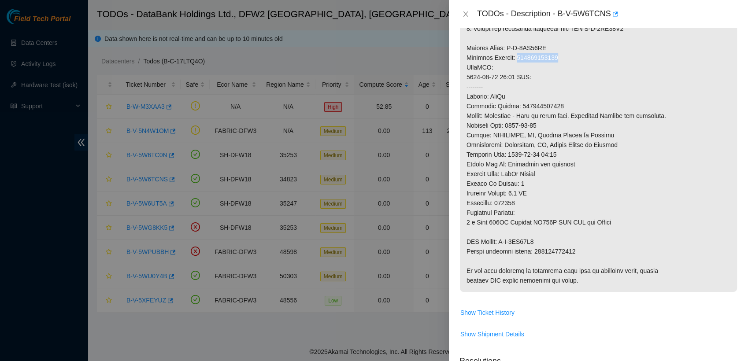
scroll to position [362, 0]
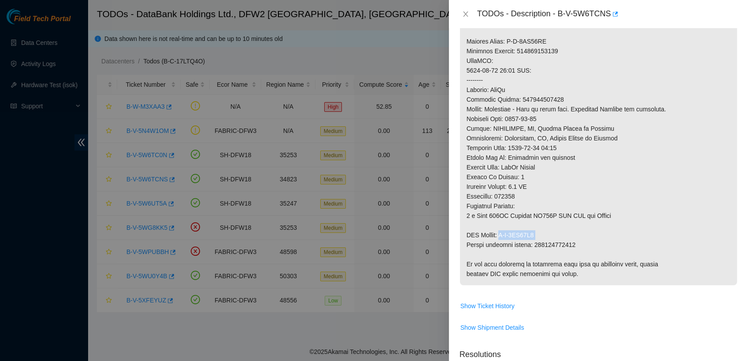
drag, startPoint x: 556, startPoint y: 233, endPoint x: 502, endPoint y: 240, distance: 54.7
click at [502, 240] on p at bounding box center [598, 51] width 277 height 469
copy p "Return tracki"
click at [552, 235] on p at bounding box center [598, 51] width 277 height 469
drag, startPoint x: 552, startPoint y: 235, endPoint x: 503, endPoint y: 237, distance: 49.4
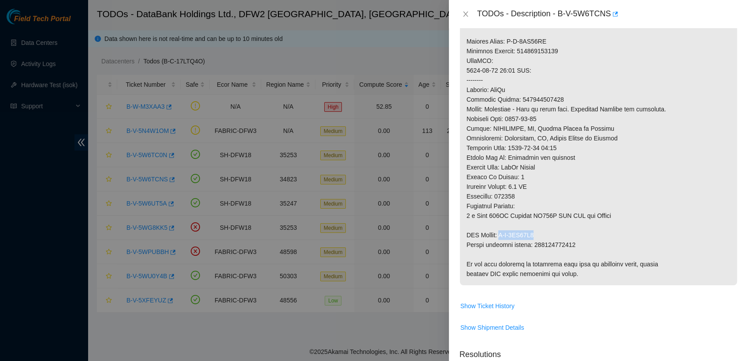
click at [503, 237] on p at bounding box center [598, 51] width 277 height 469
copy p "B-V-5WX89Y2"
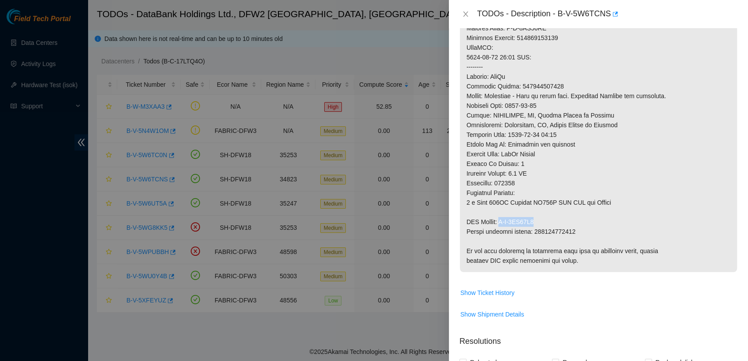
scroll to position [376, 0]
drag, startPoint x: 595, startPoint y: 234, endPoint x: 534, endPoint y: 232, distance: 61.3
click at [534, 232] on p at bounding box center [598, 37] width 277 height 469
copy p "463470061391"
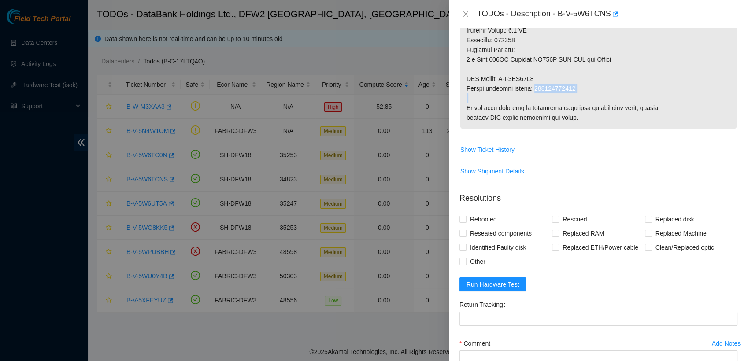
scroll to position [592, 0]
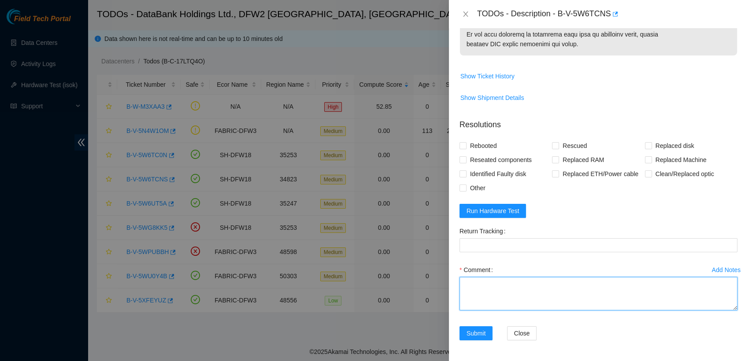
click at [529, 283] on textarea "Comment" at bounding box center [599, 293] width 278 height 33
paste textarea "Ticket: B-V-5W6TCNS New SN: S1G0NYAF701015 Old SN: 18521FDB4E1C Service Order: …"
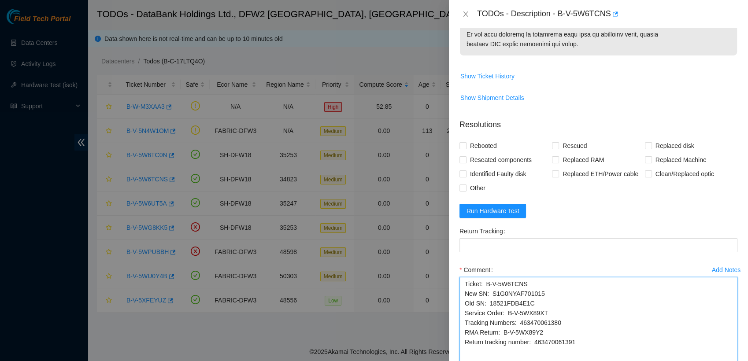
drag, startPoint x: 724, startPoint y: 308, endPoint x: 746, endPoint y: 386, distance: 81.5
click at [740, 361] on html "Field Tech Portal Data Centers Activity Logs Hardware Test (isok) Support TODOs…" at bounding box center [374, 180] width 748 height 361
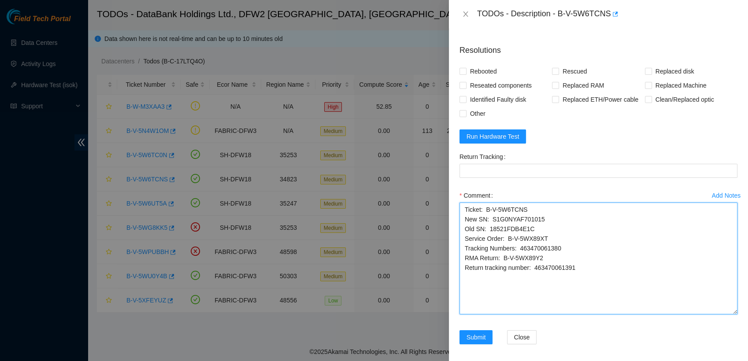
scroll to position [670, 0]
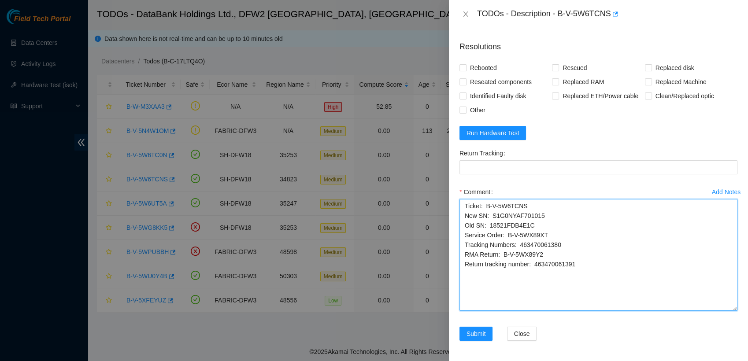
click at [463, 209] on textarea "Ticket: B-V-5W6TCNS New SN: S1G0NYAF701015 Old SN: 18521FDB4E1C Service Order: …" at bounding box center [599, 255] width 278 height 112
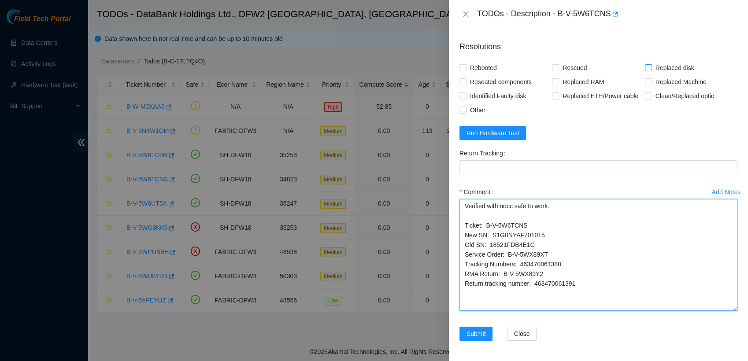
type textarea "Verified with nocc safe to work. Ticket: B-V-5W6TCNS New SN: S1G0NYAF701015 Old…"
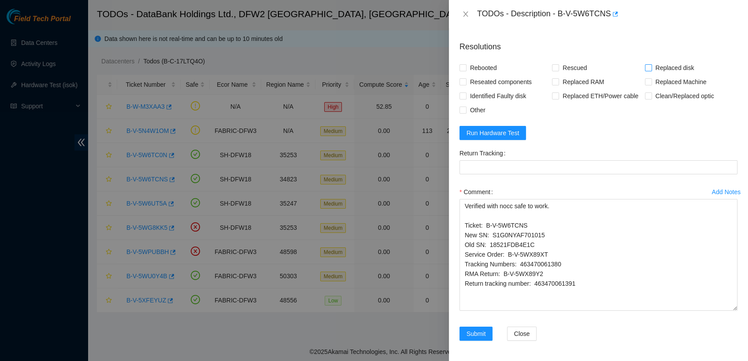
click at [645, 67] on input "Replaced disk" at bounding box center [648, 67] width 6 height 6
checkbox input "true"
click at [461, 65] on input "Rebooted" at bounding box center [463, 67] width 6 height 6
checkbox input "true"
click at [467, 109] on span "Other" at bounding box center [478, 110] width 22 height 14
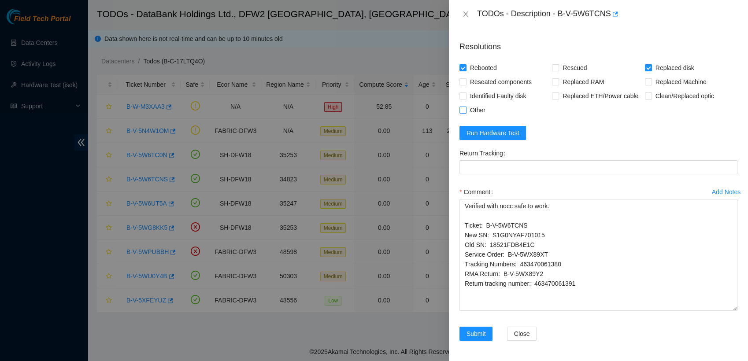
click at [466, 109] on input "Other" at bounding box center [463, 110] width 6 height 6
checkbox input "true"
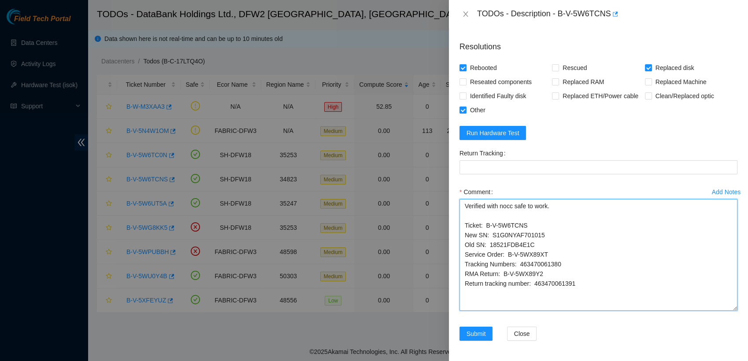
drag, startPoint x: 579, startPoint y: 286, endPoint x: 535, endPoint y: 284, distance: 44.1
click at [535, 284] on textarea "Verified with nocc safe to work. Ticket: B-V-5W6TCNS New SN: S1G0NYAF701015 Old…" at bounding box center [599, 255] width 278 height 112
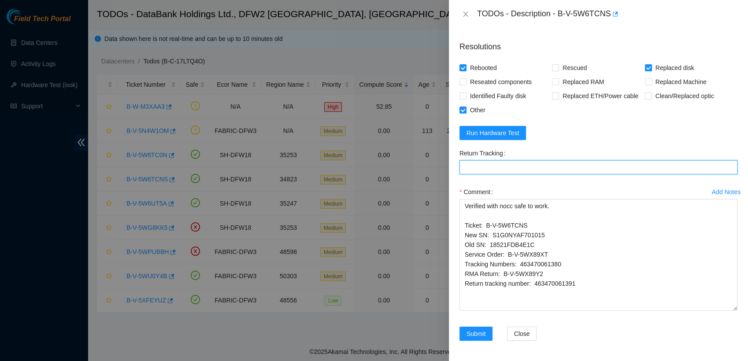
click at [546, 170] on Tracking "Return Tracking" at bounding box center [599, 167] width 278 height 14
paste Tracking "463470061391"
type Tracking "463470061391"
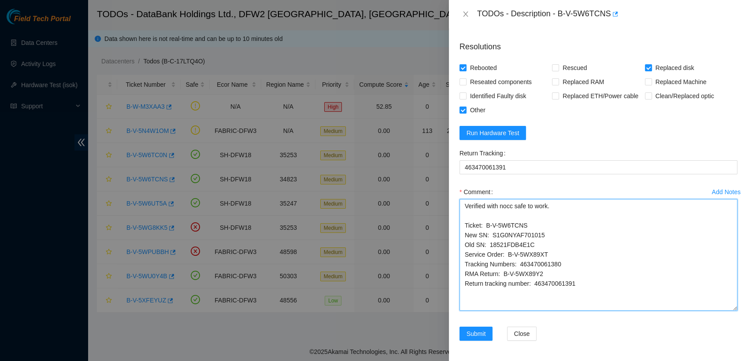
click at [593, 201] on textarea "Verified with nocc safe to work. Ticket: B-V-5W6TCNS New SN: S1G0NYAF701015 Old…" at bounding box center [599, 255] width 278 height 112
click at [552, 208] on textarea "Verified with nocc safe to work. replaced disk. Ticket: B-V-5W6TCNS New SN: S1G…" at bounding box center [599, 255] width 278 height 112
click at [640, 204] on textarea "Verified with nocc safe to work. shutdown and replaced disk. Ticket: B-V-5W6TCN…" at bounding box center [599, 255] width 278 height 112
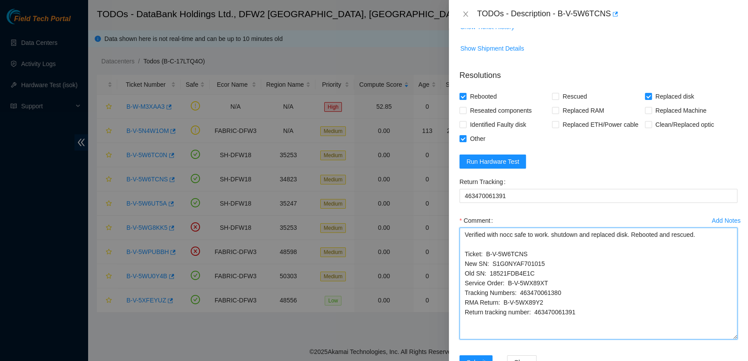
scroll to position [643, 0]
click at [637, 303] on textarea "Verified with nocc safe to work. shutdown and replaced disk. Rebooted and rescu…" at bounding box center [599, 283] width 278 height 112
drag, startPoint x: 633, startPoint y: 311, endPoint x: 435, endPoint y: 55, distance: 323.6
click at [435, 55] on div "TODOs - Description - B-V-5W6TCNS Problem Type Hardware Sub Type Disk Rack Numb…" at bounding box center [374, 180] width 748 height 361
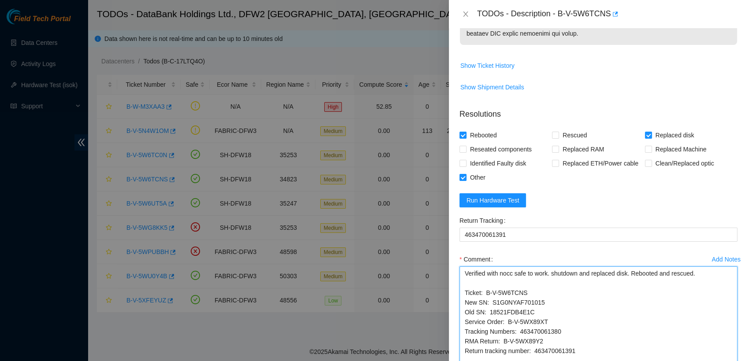
scroll to position [603, 0]
click at [516, 202] on span "Run Hardware Test" at bounding box center [493, 201] width 53 height 10
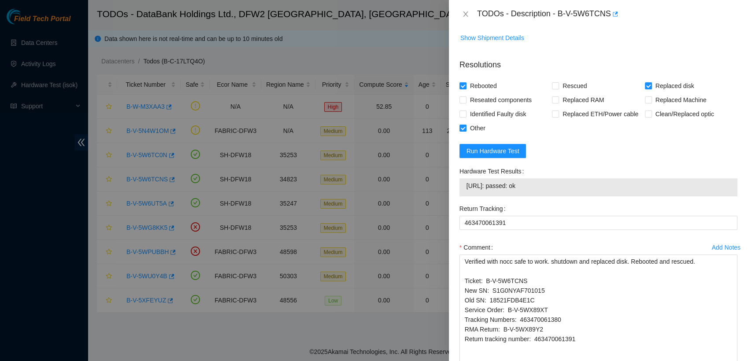
scroll to position [708, 0]
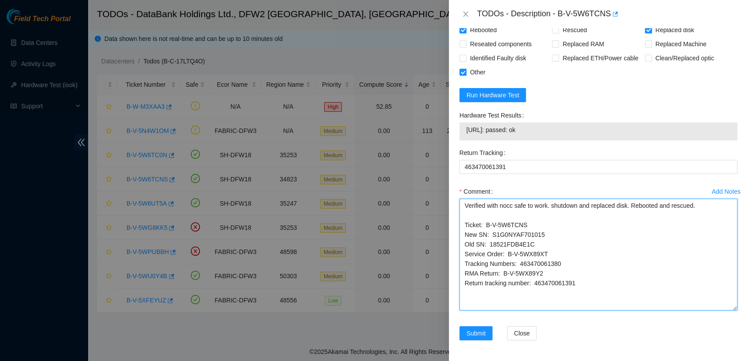
click at [698, 208] on textarea "Verified with nocc safe to work. shutdown and replaced disk. Rebooted and rescu…" at bounding box center [599, 255] width 278 height 112
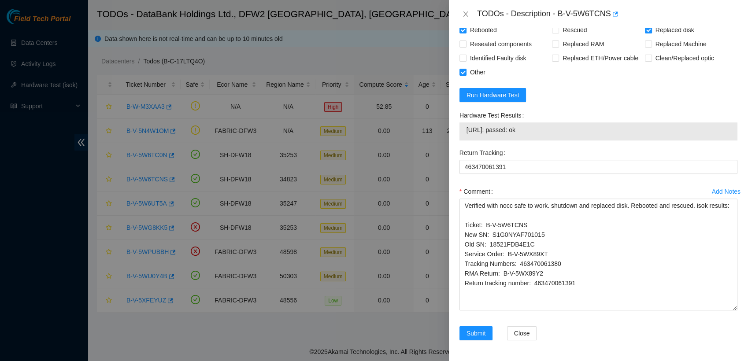
drag, startPoint x: 602, startPoint y: 129, endPoint x: 465, endPoint y: 130, distance: 136.6
click at [465, 130] on div "184.28.172.43: passed: ok" at bounding box center [599, 132] width 278 height 18
copy tbody "184.28.172.43: passed: ok"
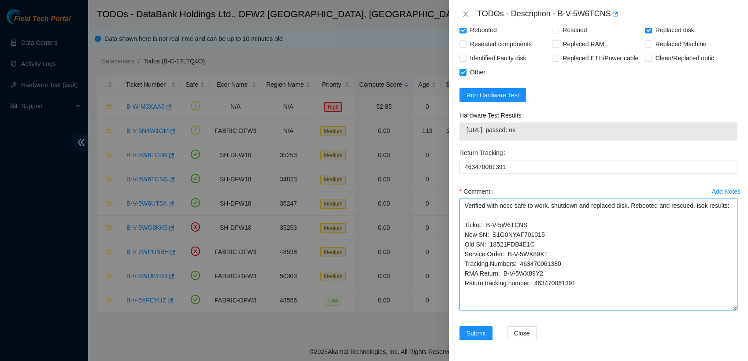
click at [513, 213] on textarea "Verified with nocc safe to work. shutdown and replaced disk. Rebooted and rescu…" at bounding box center [599, 255] width 278 height 112
paste textarea "184.28.172.43: passed: ok"
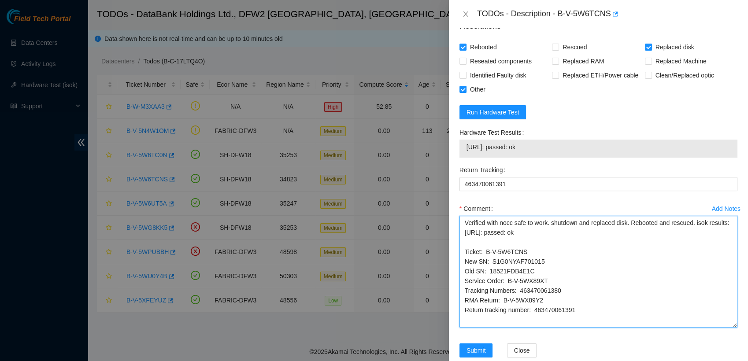
scroll to position [691, 0]
type textarea "Verified with nocc safe to work. shutdown and replaced disk. Rebooted and rescu…"
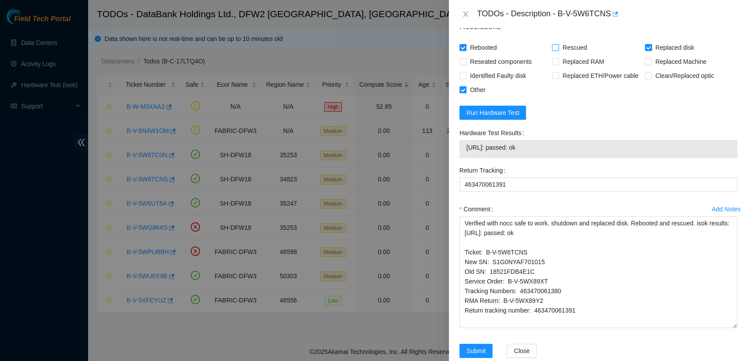
drag, startPoint x: 556, startPoint y: 47, endPoint x: 558, endPoint y: 40, distance: 6.8
click at [558, 41] on label "Rescued" at bounding box center [571, 48] width 38 height 14
click at [552, 45] on input "Rescued" at bounding box center [555, 47] width 6 height 6
checkbox input "true"
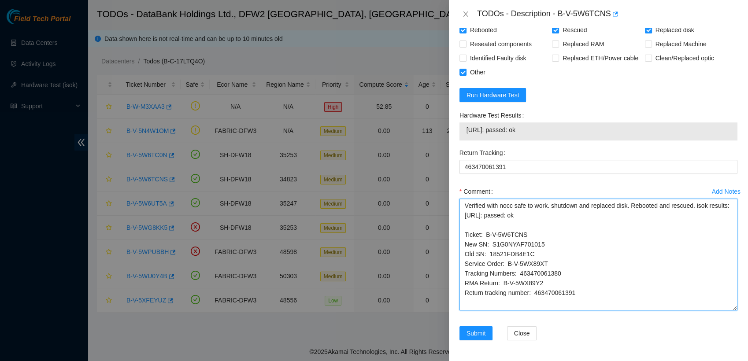
click at [579, 203] on textarea "Verified with nocc safe to work. shutdown and replaced disk. Rebooted and rescu…" at bounding box center [599, 255] width 278 height 112
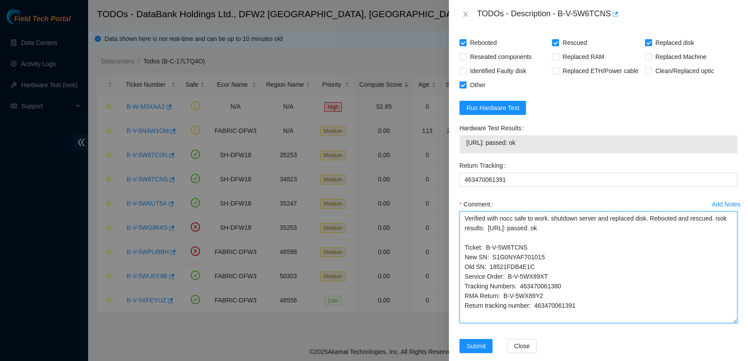
scroll to position [695, 0]
type textarea "Verified with nocc safe to work. shutdown server and replaced disk. Rebooted an…"
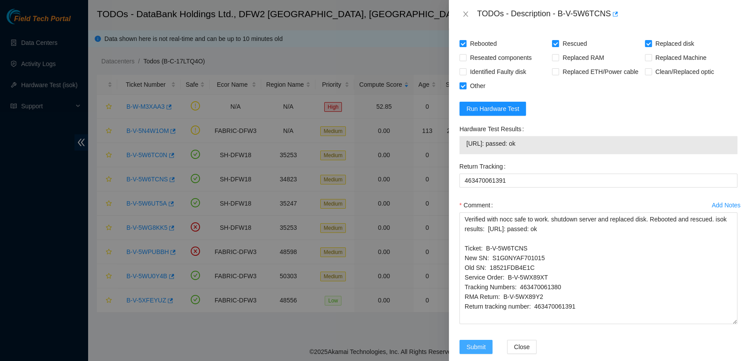
click at [471, 351] on span "Submit" at bounding box center [476, 347] width 19 height 10
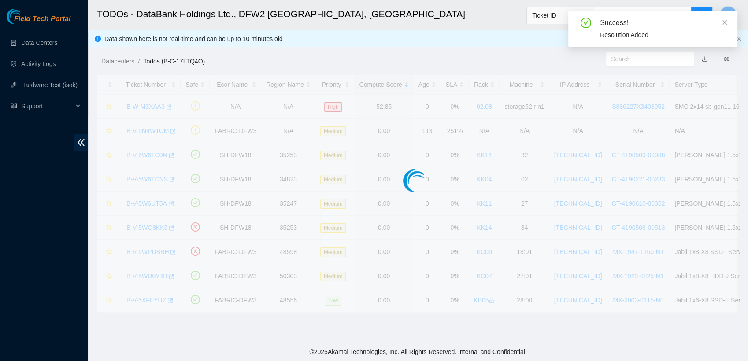
scroll to position [231, 0]
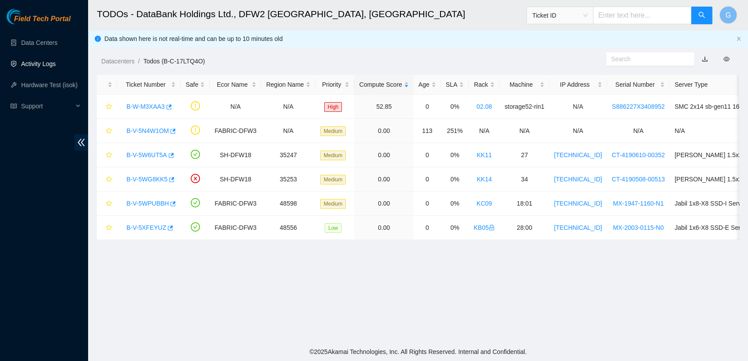
click at [40, 62] on link "Activity Logs" at bounding box center [38, 63] width 35 height 7
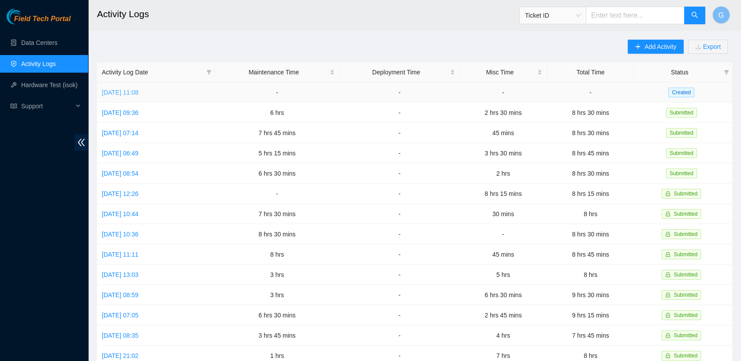
click at [138, 93] on link "Fri, 03 Oct 2025 11:08" at bounding box center [120, 92] width 37 height 7
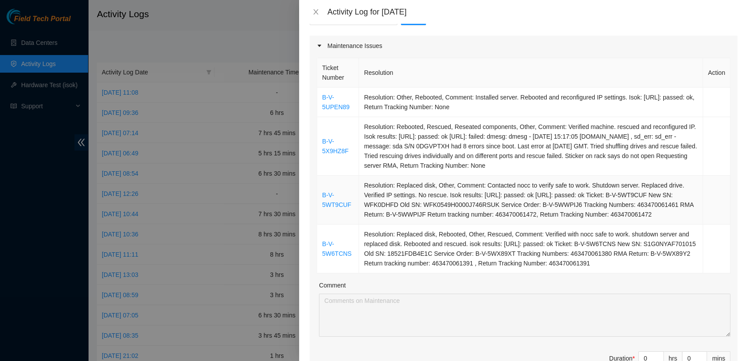
scroll to position [115, 0]
drag, startPoint x: 642, startPoint y: 253, endPoint x: 323, endPoint y: 81, distance: 362.8
click at [323, 88] on tbody "B-V-5UPEN89 Resolution: Other, Rebooted, Comment: Installed server. Rebooted an…" at bounding box center [523, 181] width 413 height 186
copy tbody "B-V-5UPEN89 Resolution: Other, Rebooted, Comment: Installed server. Rebooted an…"
type input "1"
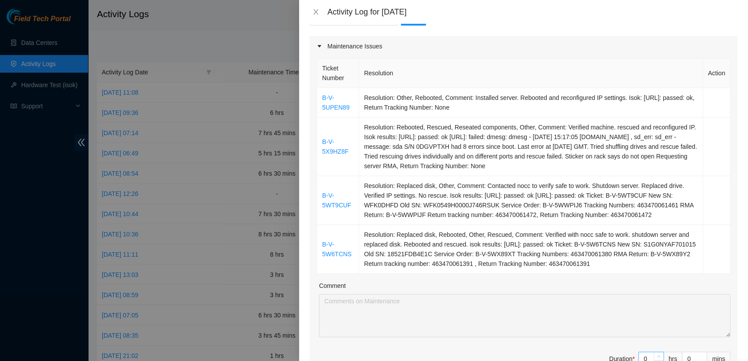
type input "1"
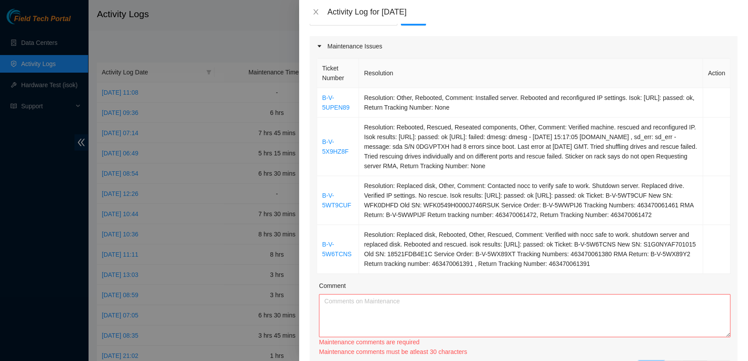
click at [652, 344] on div "Ticket Number Resolution Action B-V-5UPEN89 Resolution: Other, Rebooted, Commen…" at bounding box center [524, 225] width 428 height 339
type input "2"
type input "4"
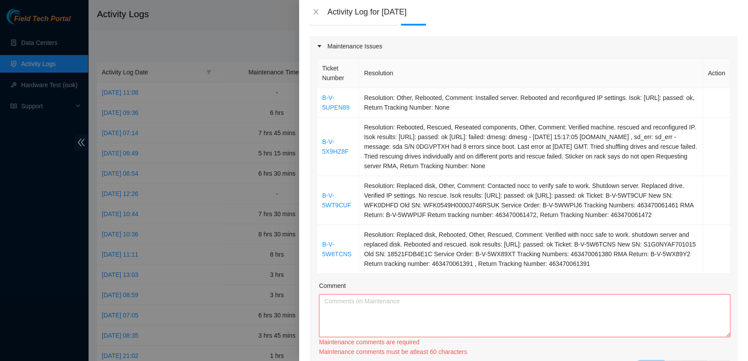
type input "5"
type input "9"
type input "11"
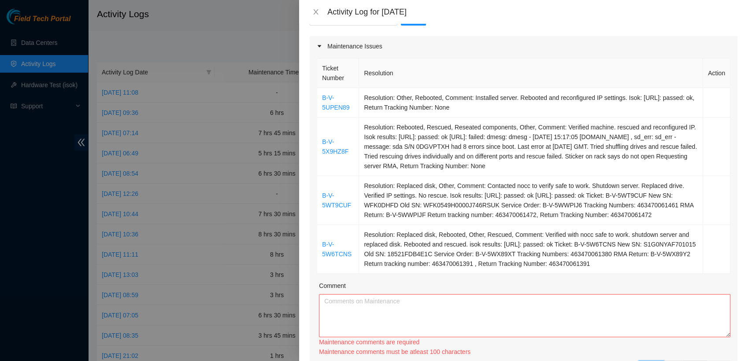
type input "11"
type input "12"
type input "16"
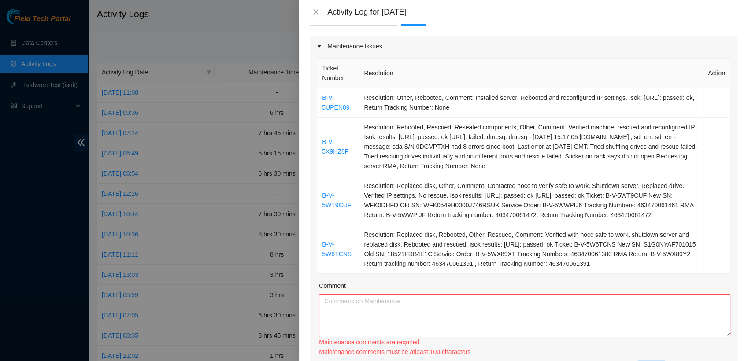
type input "17"
type input "18"
type input "19"
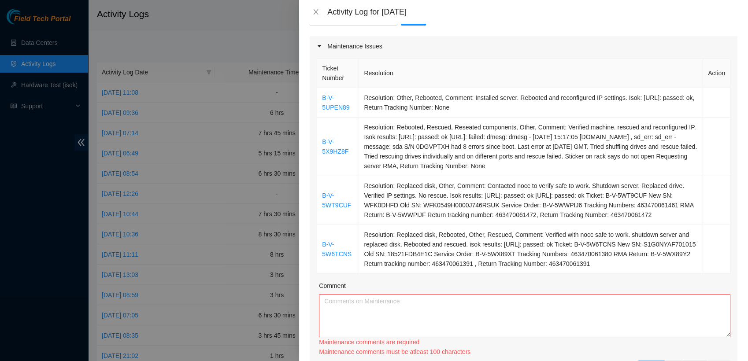
type input "19"
type input "18"
type input "17"
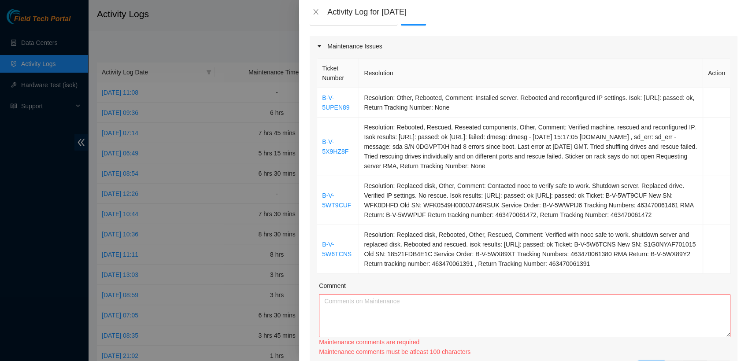
type input "16"
type input "15"
type input "14"
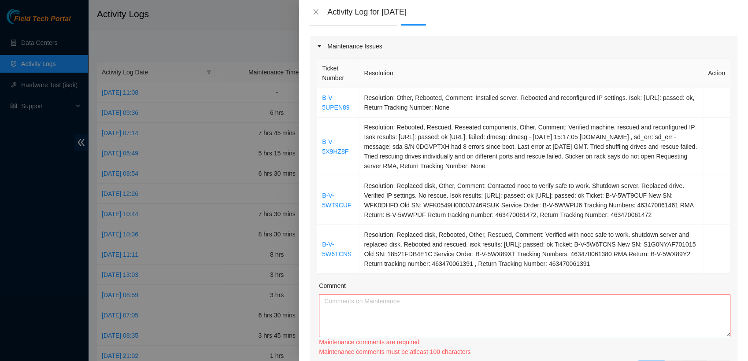
type input "14"
type input "12"
type input "11"
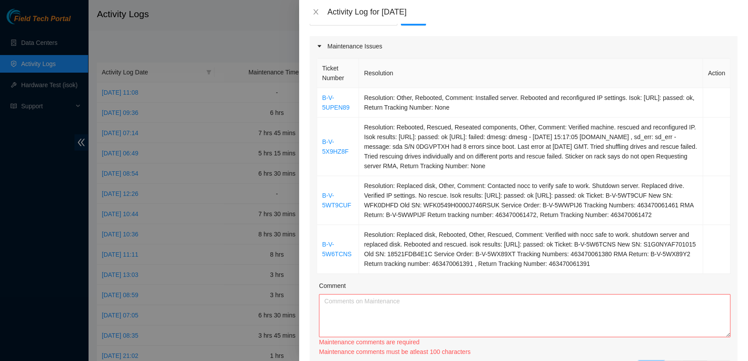
type input "10"
type input "9"
type input "8"
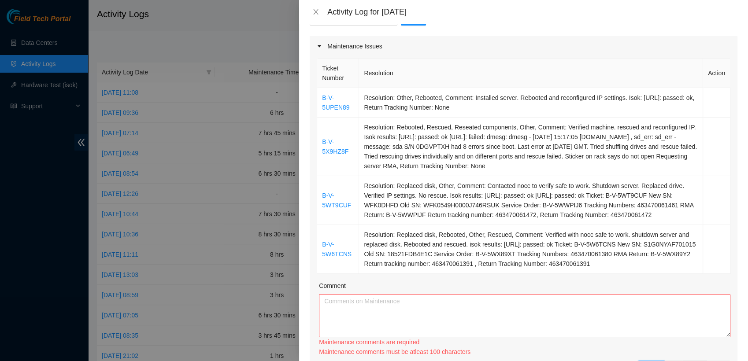
type input "8"
type input "7"
type input "6"
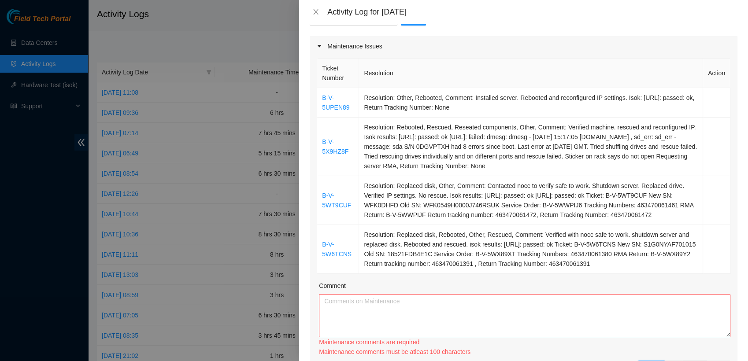
type input "7"
type input "8"
click at [652, 347] on div "Maintenance comments must be atleast 100 characters" at bounding box center [525, 352] width 412 height 10
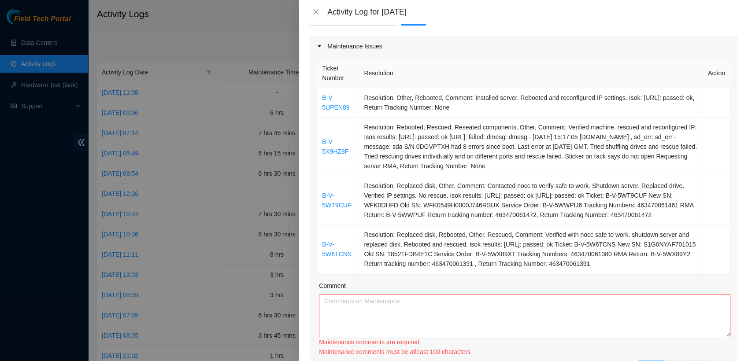
click at [640, 361] on input "8" at bounding box center [651, 367] width 25 height 13
type input "0"
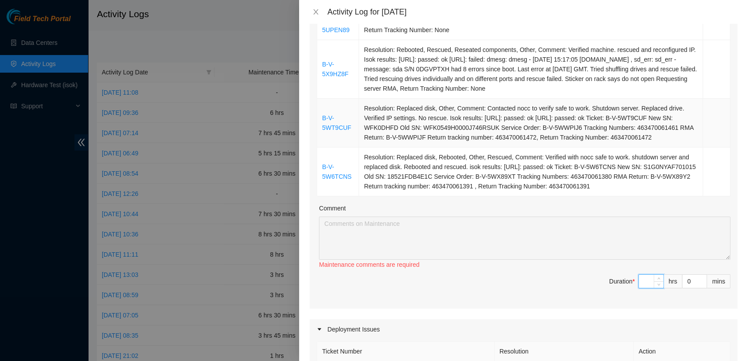
scroll to position [193, 0]
type input "1"
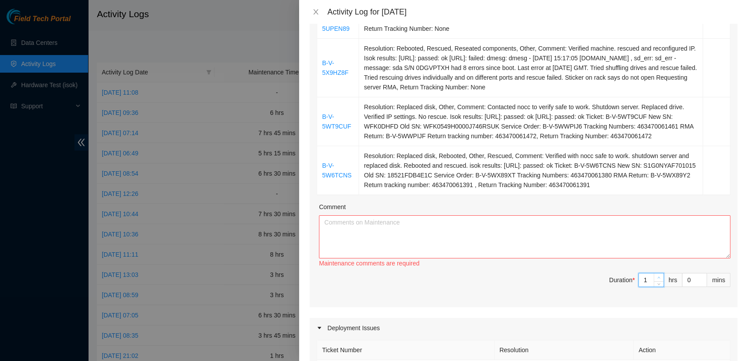
type input "2"
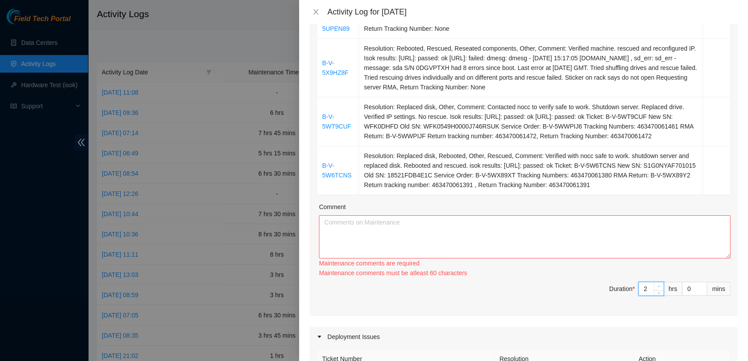
type input "3"
type input "4"
type input "5"
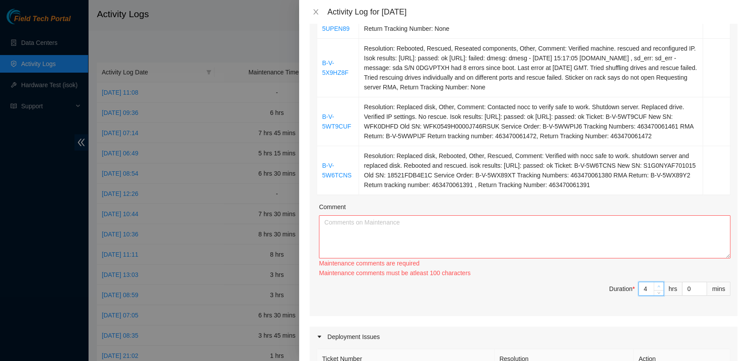
type input "5"
type input "6"
type input "7"
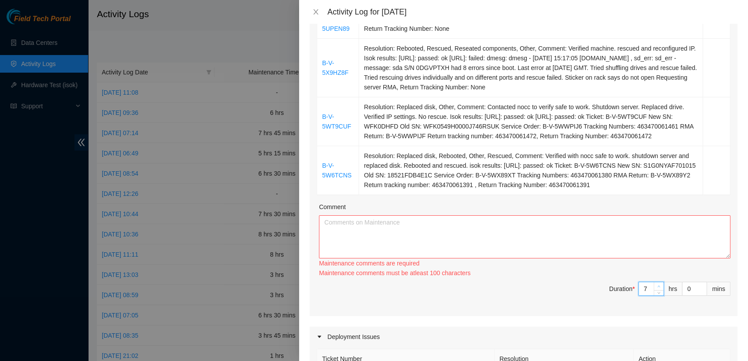
type input "8"
type input "9"
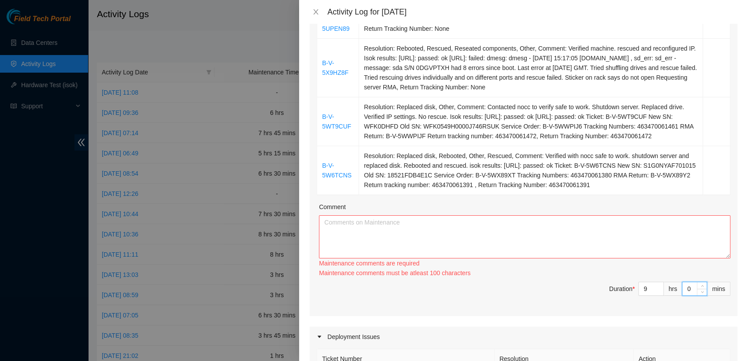
drag, startPoint x: 684, startPoint y: 277, endPoint x: 687, endPoint y: 273, distance: 5.0
click at [687, 282] on input "0" at bounding box center [695, 288] width 24 height 13
click at [697, 288] on span "Decrease Value" at bounding box center [702, 292] width 10 height 8
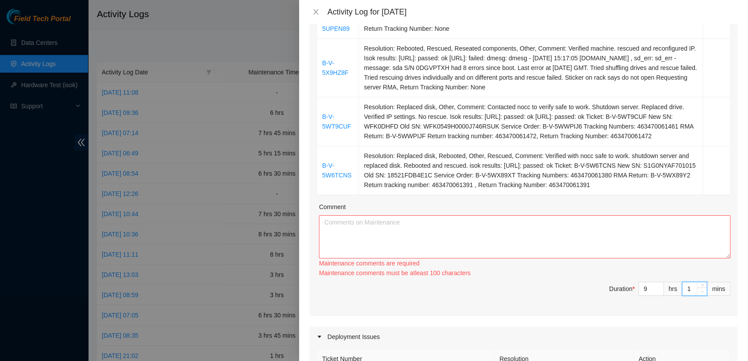
type input "0"
type input "1"
type input "2"
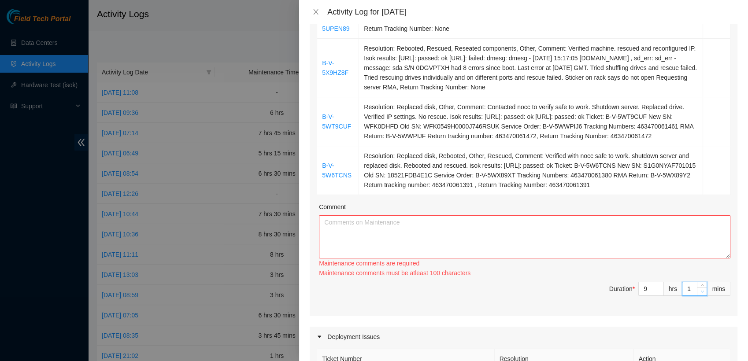
type input "2"
type input "4"
type input "6"
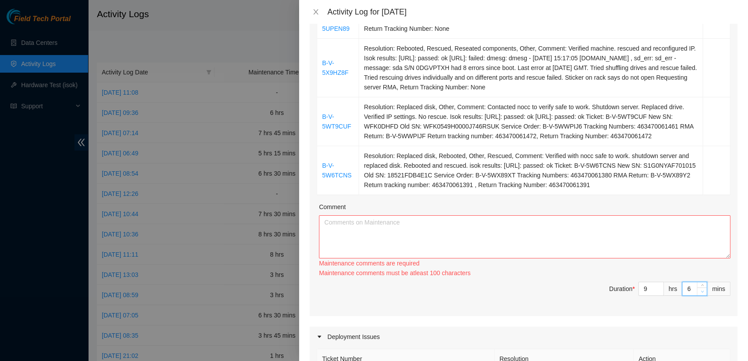
type input "7"
type input "9"
type input "10"
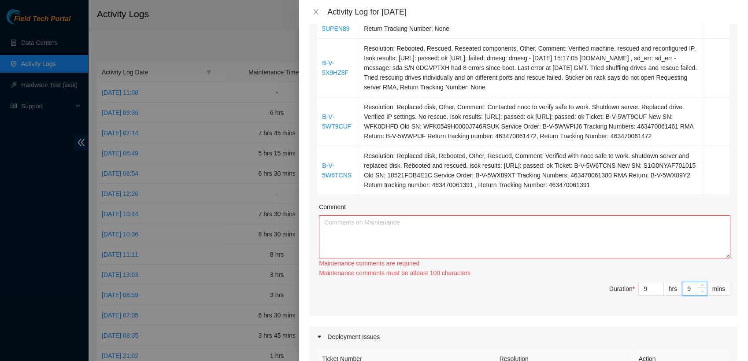
type input "10"
type input "12"
type input "13"
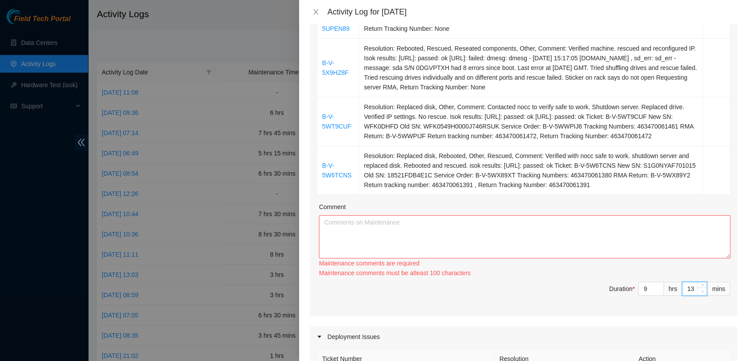
type input "14"
type input "15"
type input "16"
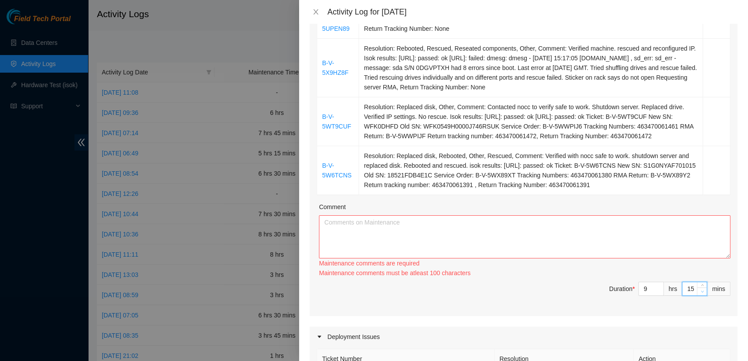
type input "16"
type input "17"
type input "19"
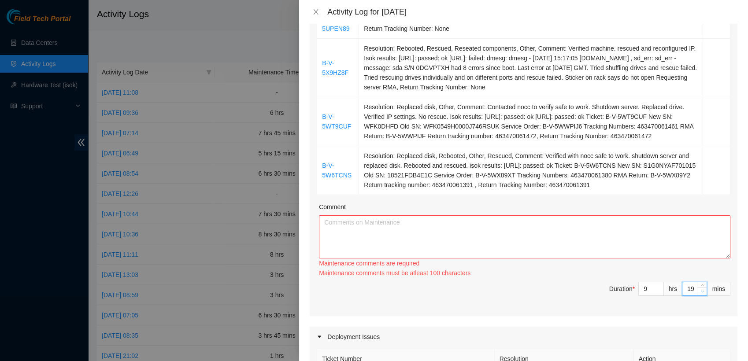
type input "20"
type input "21"
type input "22"
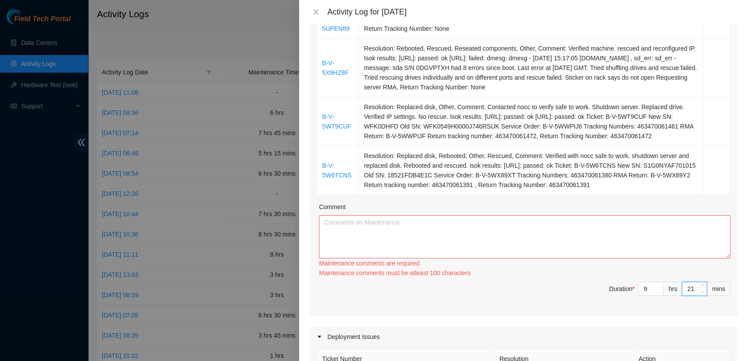
type input "22"
type input "23"
type input "26"
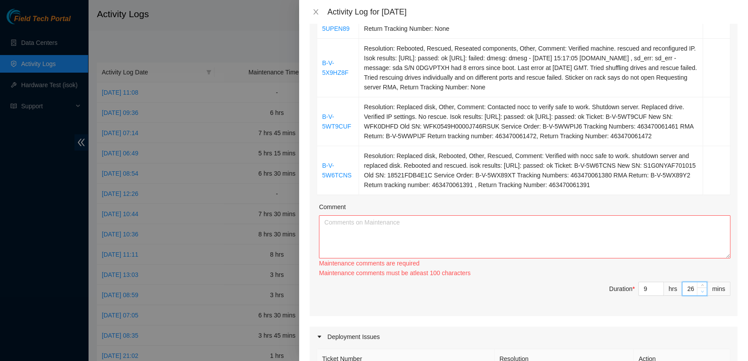
type input "27"
type input "28"
type input "29"
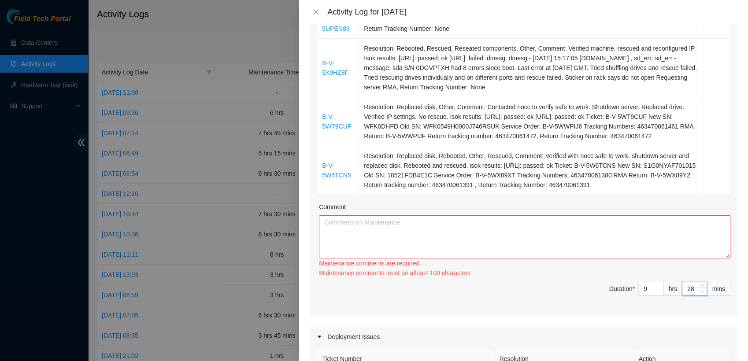
type input "29"
type input "30"
click at [487, 234] on textarea "Comment" at bounding box center [525, 237] width 412 height 43
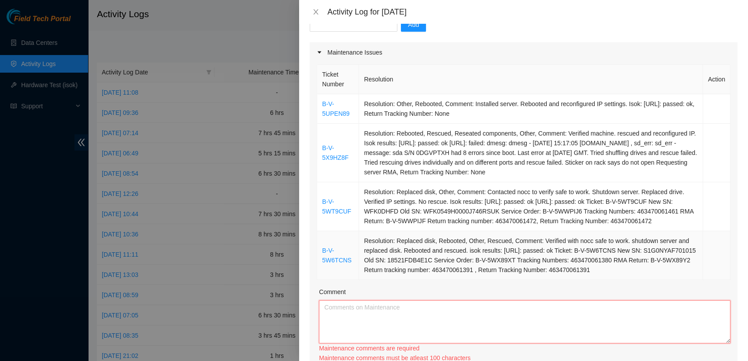
scroll to position [154, 0]
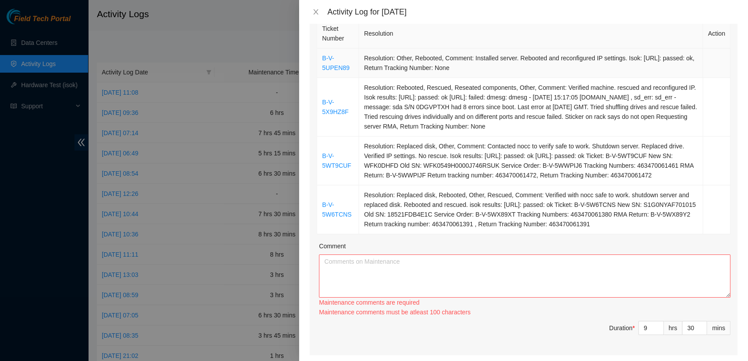
drag, startPoint x: 628, startPoint y: 212, endPoint x: 317, endPoint y: 51, distance: 349.9
click at [317, 51] on tbody "B-V-5UPEN89 Resolution: Other, Rebooted, Comment: Installed server. Rebooted an…" at bounding box center [523, 141] width 413 height 186
click at [345, 256] on textarea "Comment" at bounding box center [525, 276] width 412 height 43
paste textarea "B-V-5UPEN89 Resolution: Other, Rebooted, Comment: Installed server. Rebooted an…"
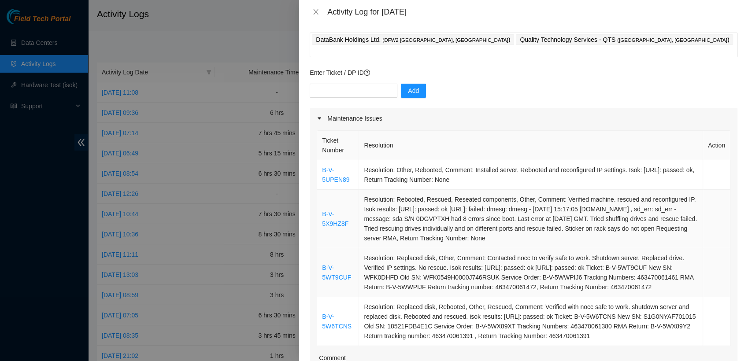
scroll to position [39, 0]
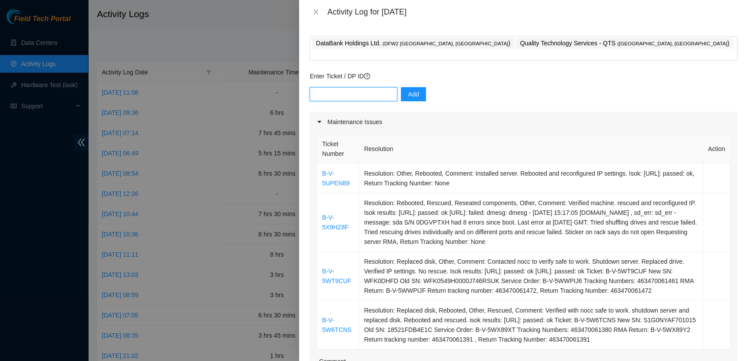
click at [330, 87] on input "text" at bounding box center [354, 94] width 88 height 14
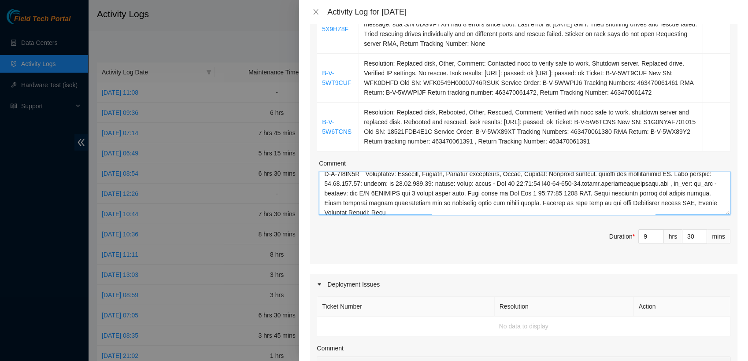
scroll to position [43, 0]
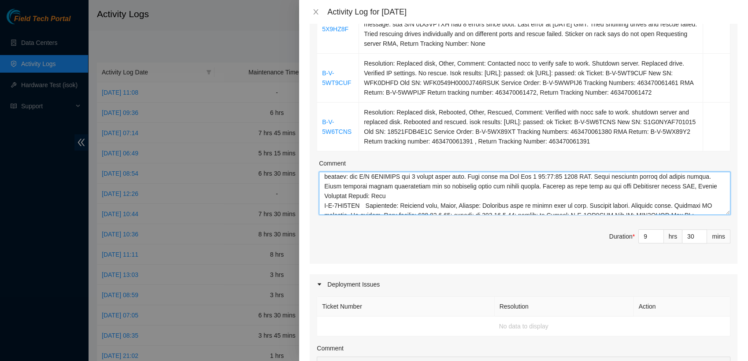
drag, startPoint x: 439, startPoint y: 183, endPoint x: 207, endPoint y: 202, distance: 233.1
click at [205, 197] on div "Activity Log for 03-10-2025 Note: This activity log is for informational purpos…" at bounding box center [374, 180] width 748 height 361
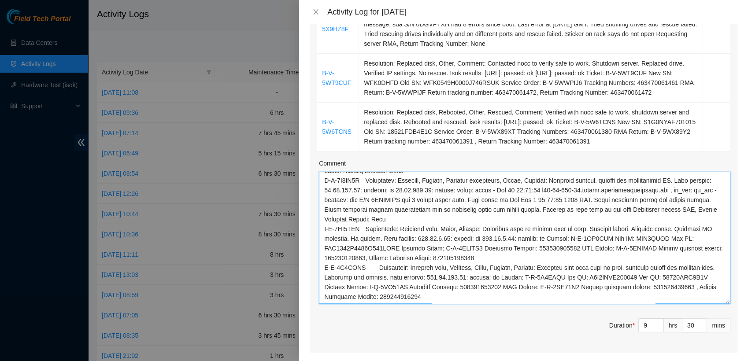
scroll to position [0, 0]
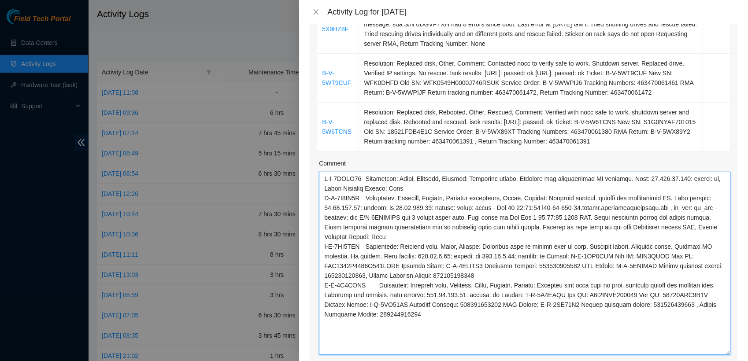
drag, startPoint x: 719, startPoint y: 201, endPoint x: 727, endPoint y: 341, distance: 140.0
click at [727, 341] on div "Ticket Number Resolution Action B-V-5UPEN89 Resolution: Other, Rebooted, Commen…" at bounding box center [524, 169] width 428 height 470
click at [424, 183] on textarea "Comment" at bounding box center [525, 263] width 412 height 183
click at [424, 178] on textarea "Comment" at bounding box center [525, 263] width 412 height 183
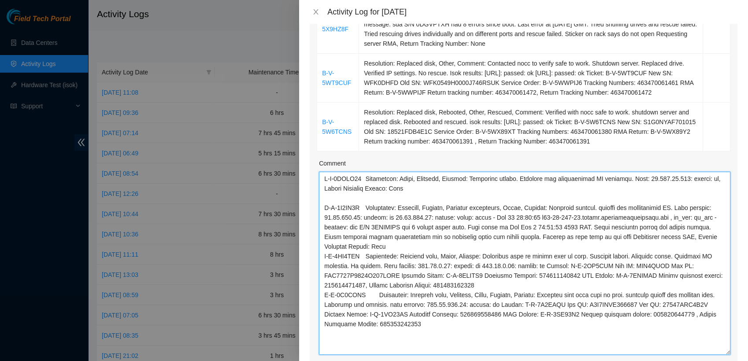
click at [390, 242] on textarea "Comment" at bounding box center [525, 263] width 412 height 183
click at [393, 239] on textarea "Comment" at bounding box center [525, 263] width 412 height 183
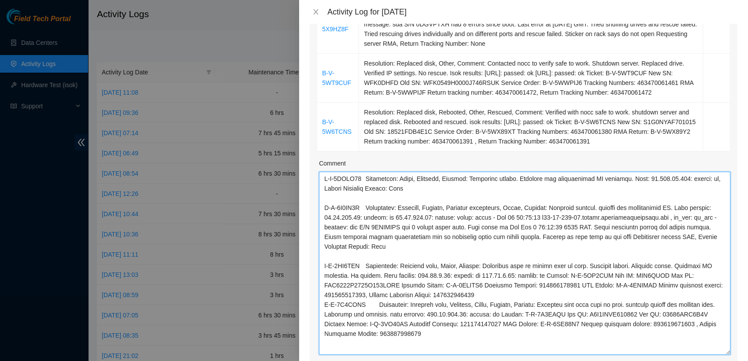
click at [492, 288] on textarea "Comment" at bounding box center [525, 263] width 412 height 183
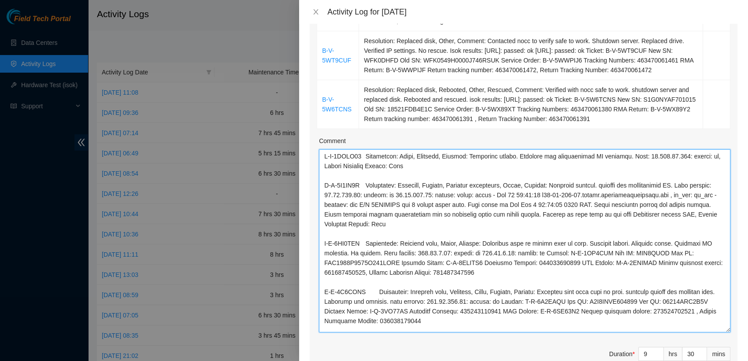
scroll to position [255, 0]
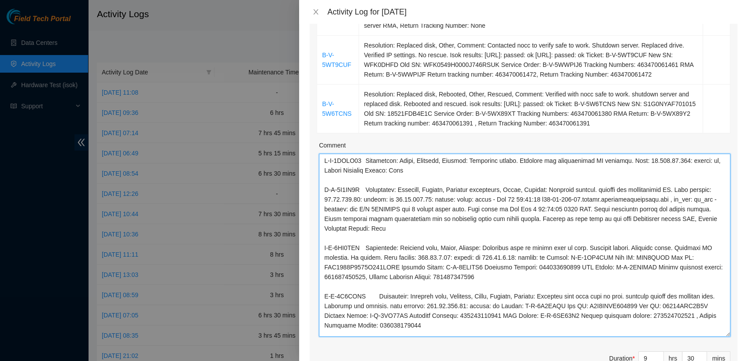
click at [363, 154] on textarea "Comment" at bounding box center [525, 245] width 412 height 183
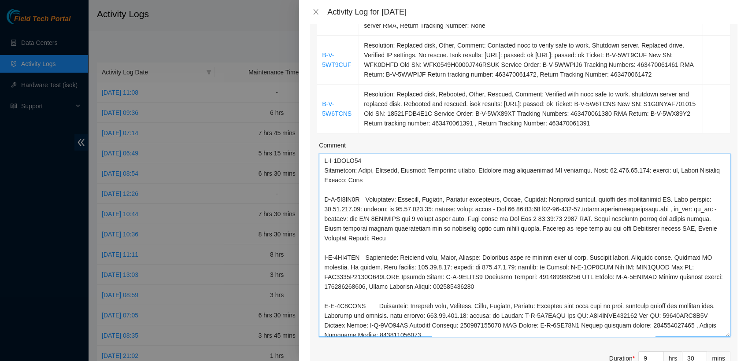
click at [367, 192] on textarea "Comment" at bounding box center [525, 245] width 412 height 183
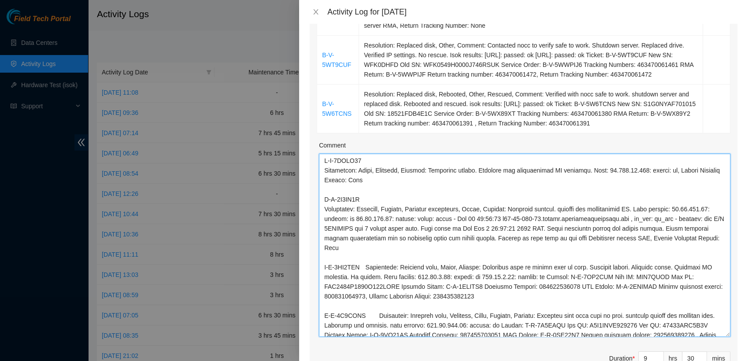
click at [366, 258] on textarea "Comment" at bounding box center [525, 245] width 412 height 183
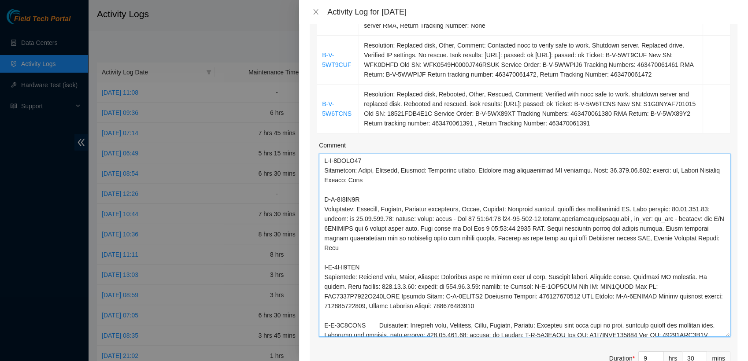
scroll to position [24, 0]
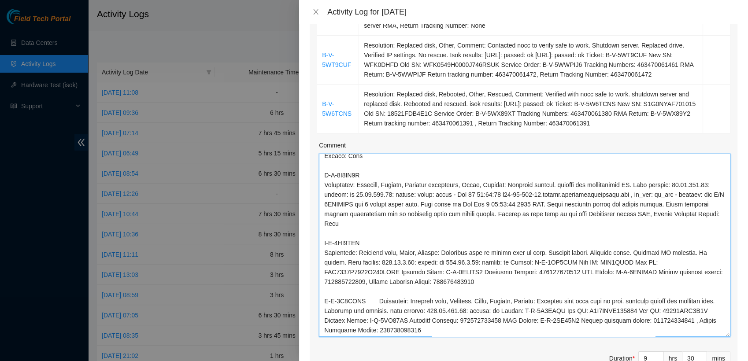
click at [365, 289] on textarea "Comment" at bounding box center [525, 245] width 412 height 183
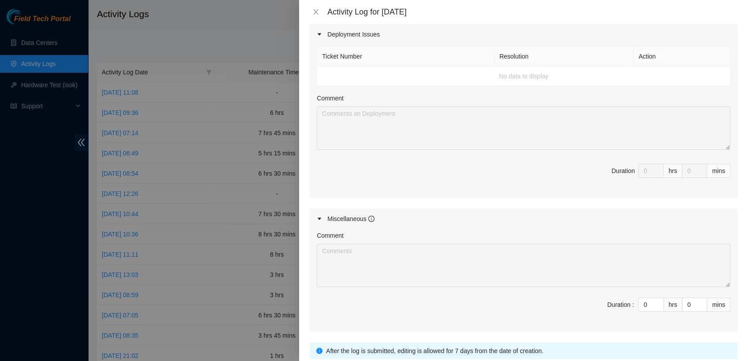
scroll to position [684, 0]
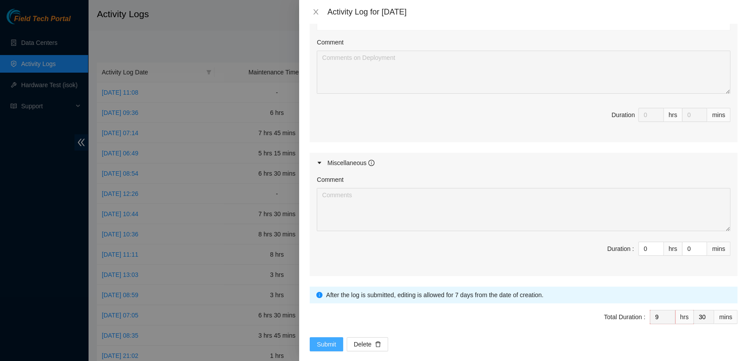
type textarea "B-V-5UPEN89 Resolution: Other, Rebooted, Comment: Installed server. Rebooted an…"
click at [323, 340] on span "Submit" at bounding box center [326, 345] width 19 height 10
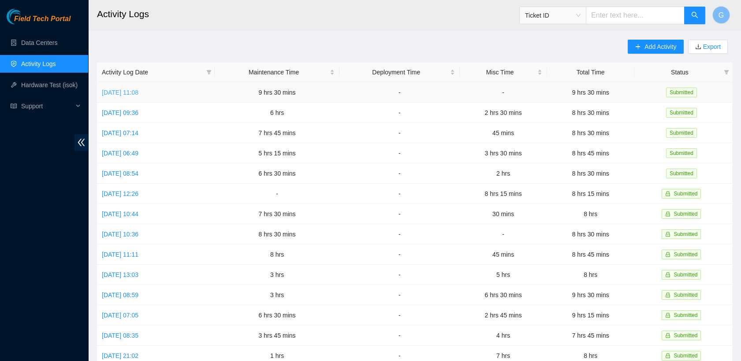
click at [138, 89] on link "Fri, 03 Oct 2025 11:08" at bounding box center [120, 92] width 37 height 7
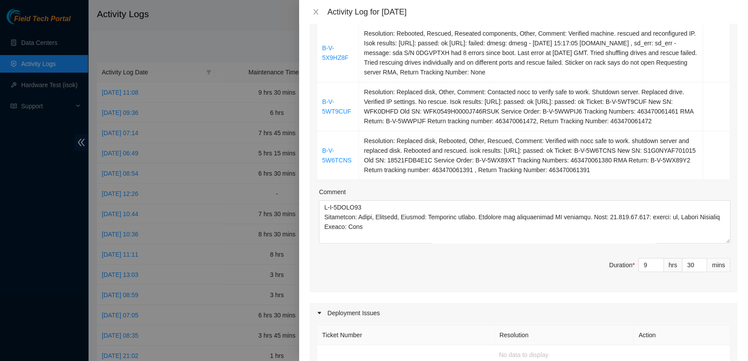
scroll to position [209, 0]
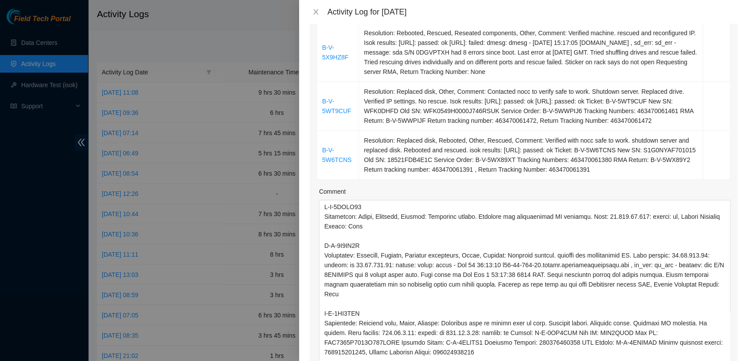
drag, startPoint x: 721, startPoint y: 228, endPoint x: 743, endPoint y: 386, distance: 159.3
click at [740, 361] on html "Field Tech Portal Data Centers Activity Logs Hardware Test (isok) Support Activ…" at bounding box center [374, 180] width 748 height 361
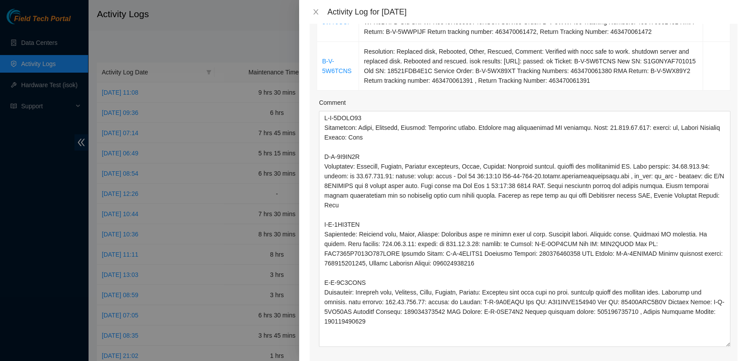
scroll to position [0, 0]
drag, startPoint x: 719, startPoint y: 296, endPoint x: 730, endPoint y: 349, distance: 53.9
click at [730, 349] on div "Note: This activity log is for informational purposes only. You will not be pai…" at bounding box center [523, 193] width 449 height 338
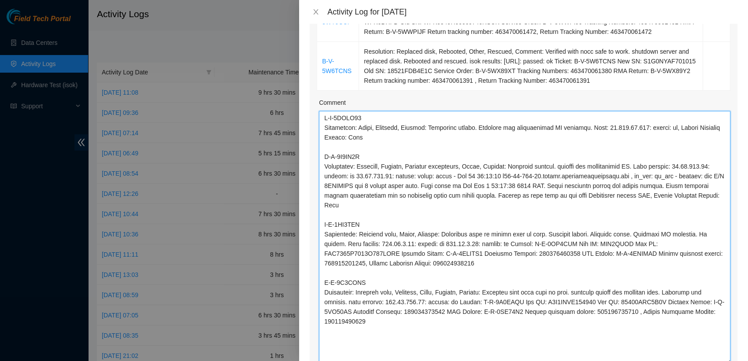
drag, startPoint x: 580, startPoint y: 341, endPoint x: 300, endPoint y: 45, distance: 407.1
click at [300, 45] on div "Note: This activity log is for informational purposes only. You will not be pai…" at bounding box center [523, 193] width 449 height 338
